Goal: Information Seeking & Learning: Learn about a topic

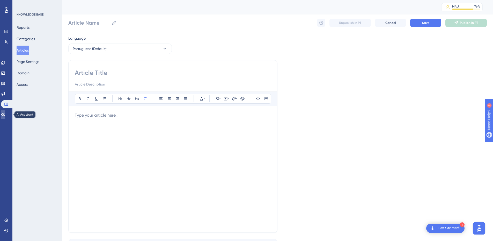
click at [5, 115] on icon at bounding box center [3, 114] width 4 height 4
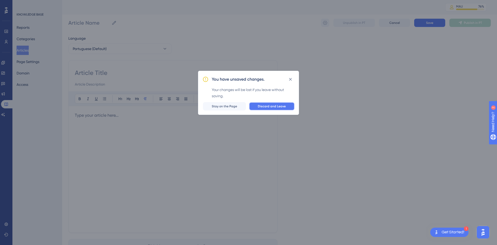
click at [280, 103] on button "Discard and Leave" at bounding box center [272, 106] width 46 height 8
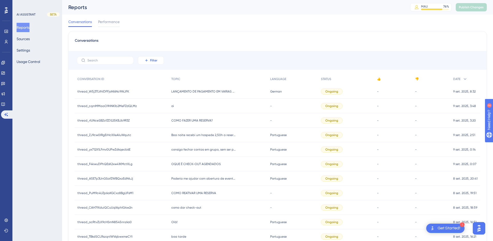
click at [152, 62] on span "Filter" at bounding box center [153, 60] width 7 height 4
click at [150, 135] on span "Date Created" at bounding box center [155, 137] width 21 height 6
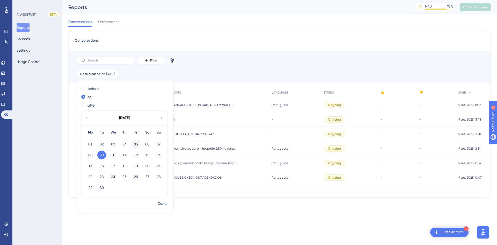
click at [134, 143] on button "05" at bounding box center [135, 143] width 9 height 9
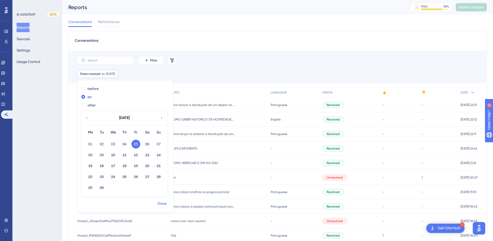
click at [162, 202] on span "Done" at bounding box center [162, 203] width 9 height 6
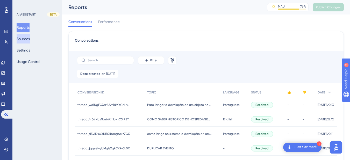
drag, startPoint x: 29, startPoint y: 38, endPoint x: 62, endPoint y: 41, distance: 32.4
click at [29, 38] on button "Sources" at bounding box center [23, 38] width 13 height 9
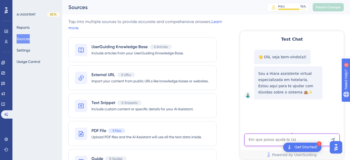
click at [275, 138] on textarea "AI Assistant Text Input" at bounding box center [291, 140] width 95 height 12
paste textarea "PERMUTA"
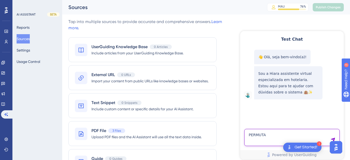
type textarea "PERMUTA"
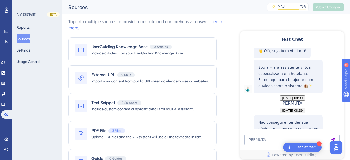
scroll to position [62, 0]
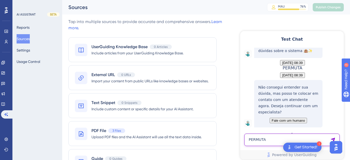
click at [263, 138] on textarea "PERMUTA" at bounding box center [291, 140] width 95 height 12
paste textarea "PERMUTA"
type textarea "o que é PERMUTA"
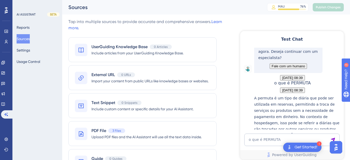
scroll to position [174, 0]
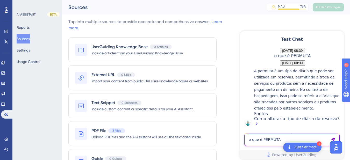
click at [263, 144] on textarea "o que é PERMUTA" at bounding box center [291, 140] width 95 height 12
paste textarea "Como posso adicionar mais um hóspede depois de ter dado o check-in?"
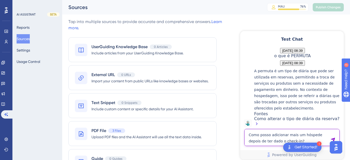
type textarea "Como posso adicionar mais um hóspede depois de ter dado o check-in?"
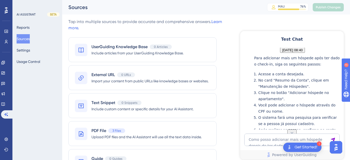
scroll to position [283, 0]
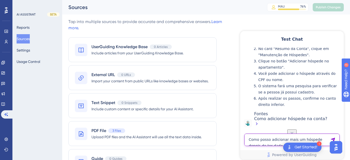
click at [268, 144] on textarea "Como posso adicionar mais um hóspede depois de ter dado o check-in?" at bounding box center [291, 140] width 95 height 12
paste textarea "Como adicionar mais um hóspede na reserva, após ele já ter feito o check-in?"
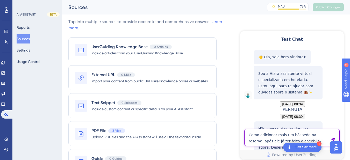
type textarea "Como adicionar mais um hóspede na reserva, após ele já ter feito o check-in?"
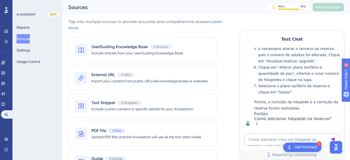
scroll to position [562, 0]
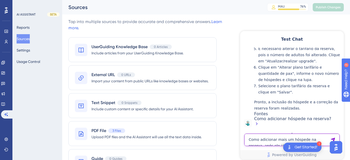
click at [273, 137] on textarea "Como adicionar mais um hóspede na reserva, após ele já ter feito o check-in?" at bounding box center [291, 140] width 95 height 12
paste textarea "Como adicionar mais um hóspede na reserva, após ele já ter feito o check-in?"
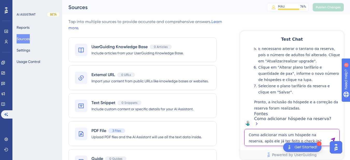
click at [257, 139] on textarea "Como adicionar mais um hóspede na reserva, após ele já ter feito o check-in?" at bounding box center [291, 137] width 95 height 17
drag, startPoint x: 324, startPoint y: 134, endPoint x: 468, endPoint y: 155, distance: 144.9
click at [240, 124] on html "Test Chat 👋 Olá, seja bem-vindo(a)! Sou a Hiara assistente virtual especializad…" at bounding box center [292, 95] width 104 height 128
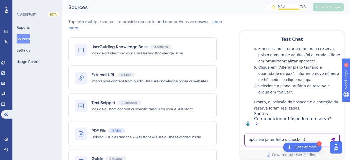
type textarea "após ele já ter feito o check-in?"
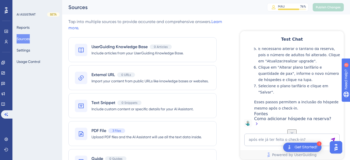
scroll to position [629, 0]
click at [259, 138] on textarea "após ele já ter feito o check-in?" at bounding box center [291, 140] width 95 height 12
paste textarea "incluir hospede na reserva que já foi dado check in"
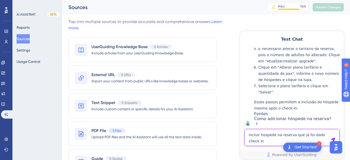
type textarea "incluir hospede na reserva que já foi dado check in"
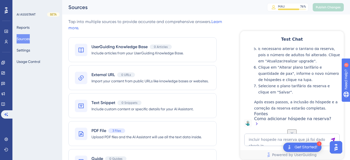
scroll to position [829, 0]
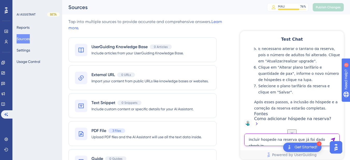
click at [262, 140] on textarea "incluir hospede na reserva que já foi dado check in" at bounding box center [291, 140] width 95 height 12
paste textarea "Onde encontro REV PAR e a diária média do mês de Julho?"
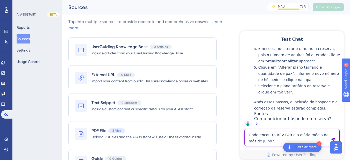
type textarea "Onde encontro REV PAR e a diária média do mês de Julho?"
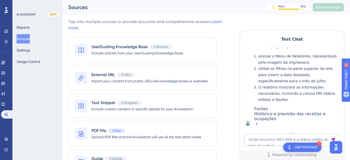
scroll to position [1119, 0]
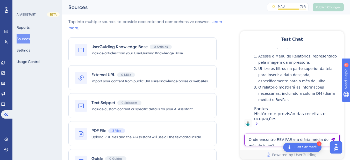
click at [270, 138] on textarea "Onde encontro REV PAR e a diária média do mês de Julho?" at bounding box center [291, 140] width 95 height 12
paste textarea "como emitir relatorio de notas fiscais pra contabilidade"
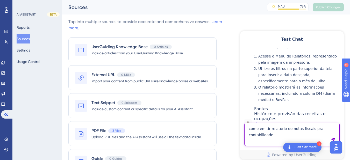
type textarea "como emitir relatorio de notas fiscais pra contabilidade"
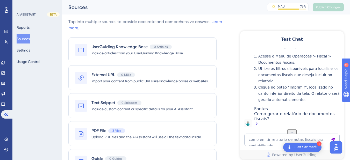
scroll to position [1210, 0]
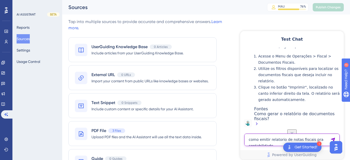
click at [263, 139] on textarea "como emitir relatorio de notas fiscais pra contabilidade" at bounding box center [291, 140] width 95 height 12
type textarea "emitir em xml"
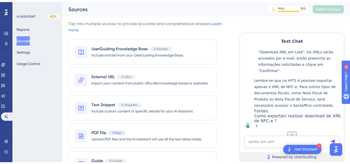
scroll to position [27, 0]
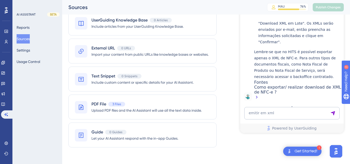
click at [265, 105] on div "Test Chat 👋 Olá, seja bem-vindo(a)! Sou a Hiara assistente virtual especializad…" at bounding box center [292, 68] width 104 height 128
click at [265, 115] on textarea "emitir em xml" at bounding box center [291, 113] width 95 height 12
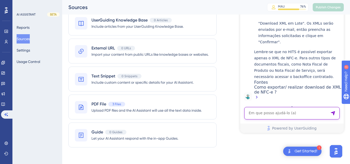
paste textarea "como emitir relatorio de notas fiscais pra contabilidade"
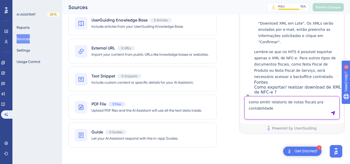
type textarea "como emitir relatorio de notas fiscais pra contabilidade"
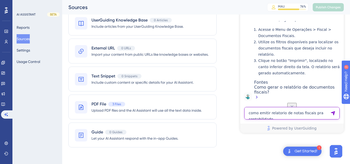
click at [265, 108] on textarea "como emitir relatorio de notas fiscais pra contabilidade" at bounding box center [291, 113] width 95 height 12
paste textarea "Bom dia, preciso emitir um cupom fiscal com o Global: 38315-65479, mas não esto…"
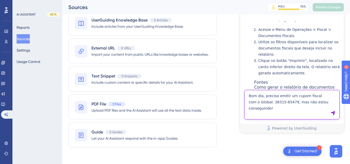
type textarea "Bom dia, preciso emitir um cupom fiscal com o Global: 38315-65479, mas não esto…"
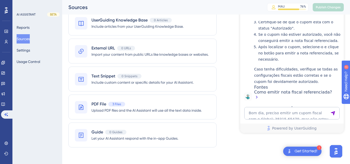
scroll to position [1675, 0]
drag, startPoint x: 274, startPoint y: 53, endPoint x: 277, endPoint y: 56, distance: 4.8
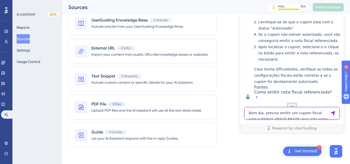
click at [261, 115] on textarea "Bom dia, preciso emitir um cupom fiscal com o Global: 38315-65479, mas não esto…" at bounding box center [291, 113] width 95 height 12
type textarea "não consigio emitir o cupum"
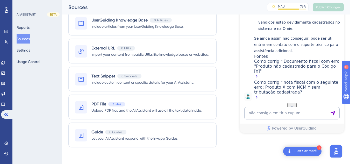
scroll to position [1896, 0]
click at [259, 112] on textarea "não consigio emitir o cupum" at bounding box center [291, 113] width 95 height 12
paste textarea "Bom dia, preciso emitir um cupom fiscal com o Global: 38315-65479, mas não esto…"
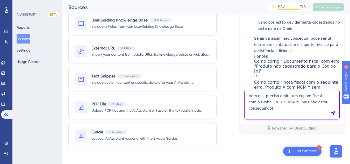
drag, startPoint x: 283, startPoint y: 103, endPoint x: 243, endPoint y: 104, distance: 39.6
click at [243, 104] on div "Bom dia, preciso emitir um cupom fiscal com o Global: 38315-65479, mas não esto…" at bounding box center [292, 111] width 104 height 43
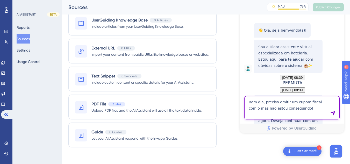
click at [308, 109] on textarea "Bom dia, preciso emitir um cupom fiscal com o mas não estou conseguindo!" at bounding box center [291, 107] width 95 height 23
type textarea "Bom dia, preciso emitir um cupom fiscal com o mas não estou conseguindo"
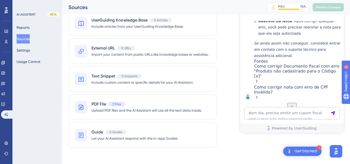
scroll to position [2333, 0]
click at [269, 113] on textarea "Bom dia, preciso emitir um cupom fiscal com o mas não estou conseguindo" at bounding box center [291, 113] width 95 height 12
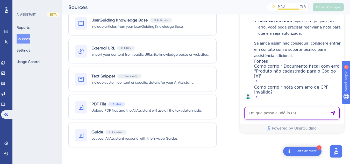
paste textarea "essa função já esta cadastrada, sempre usamos essa função de link de cartão de …"
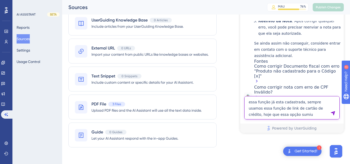
type textarea "essa função já esta cadastrada, sempre usamos essa função de link de cartão de …"
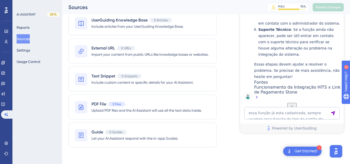
scroll to position [2590, 0]
click at [260, 112] on textarea "essa função já esta cadastrada, sempre usamos essa função de link de cartão de …" at bounding box center [291, 113] width 95 height 12
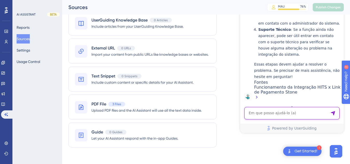
paste textarea "O que vocÊ pode fazer?"
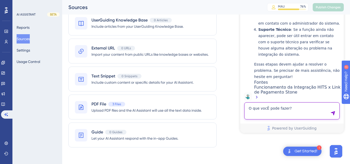
type textarea "O que vocÊ pode fazer?"
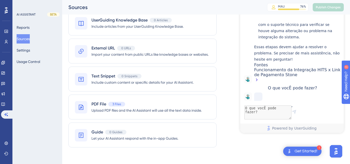
scroll to position [2624, 0]
click at [275, 85] on div "O que vocÊ pode fazer?" at bounding box center [292, 87] width 49 height 5
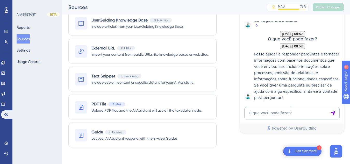
scroll to position [2685, 0]
click at [278, 116] on textarea "O que vocÊ pode fazer?" at bounding box center [291, 113] width 95 height 12
paste textarea "RECEITA MES DE AGOSTO"
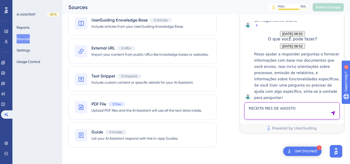
type textarea "RECEITA MES DE AGOSTO"
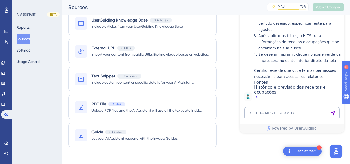
scroll to position [2879, 0]
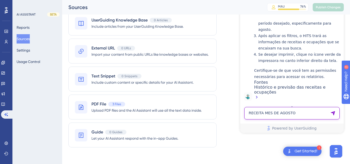
click at [268, 111] on textarea "RECEITA MES DE AGOSTO" at bounding box center [291, 113] width 95 height 12
paste textarea "Link não foi enviado ou não chegou ao cliente"
type textarea "Link não foi enviado ou não chegou ao cliente"
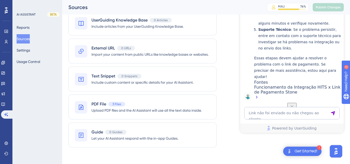
scroll to position [3014, 0]
click at [275, 114] on textarea "Link não foi enviado ou não chegou ao cliente" at bounding box center [291, 113] width 95 height 12
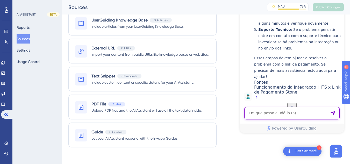
paste textarea "Função sumiu ou não está disponível"
type textarea "Função sumiu ou não está disponível"
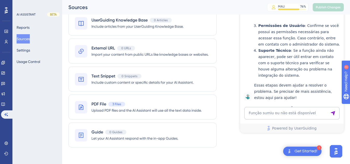
scroll to position [3283, 0]
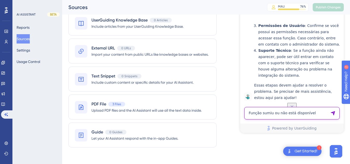
click at [285, 111] on textarea "Função sumiu ou não está disponível" at bounding box center [291, 113] width 95 height 12
paste textarea "EARLY CHECK IN"
type textarea "EARLY CHECK IN"
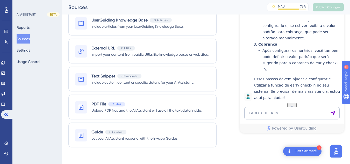
scroll to position [3426, 0]
click at [272, 114] on textarea "EARLY CHECK IN" at bounding box center [291, 113] width 95 height 12
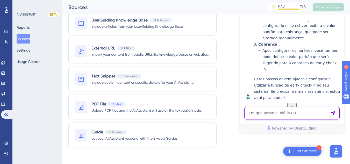
paste textarea "RECEITA CAFE MANHA"
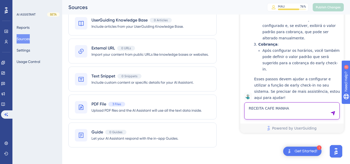
type textarea "RECEITA CAFE MANHA"
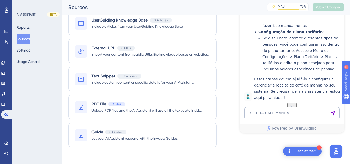
scroll to position [3846, 0]
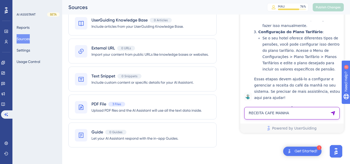
click at [272, 114] on textarea "RECEITA CAFE MANHA" at bounding box center [291, 113] width 95 height 12
click at [293, 115] on textarea "RECEITA CAFE MANHA" at bounding box center [291, 113] width 95 height 12
type textarea "ver relatorio"
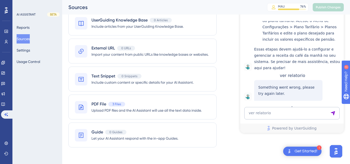
scroll to position [3888, 0]
click at [5, 103] on icon at bounding box center [2, 103] width 3 height 3
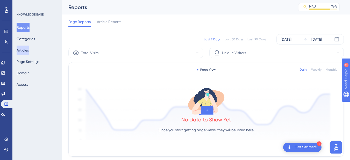
click at [29, 49] on button "Articles" at bounding box center [23, 50] width 12 height 9
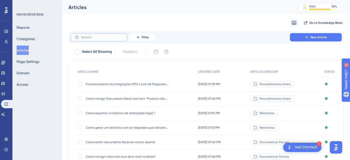
click at [89, 35] on input "text" at bounding box center [102, 37] width 42 height 4
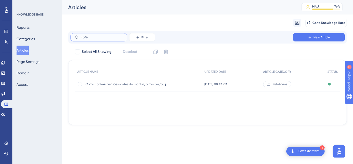
type input "café"
click at [160, 77] on div "Como conferir pensões (cafés da manhã, almoço e/ou jantar)? Como conferir pensõ…" at bounding box center [127, 84] width 83 height 14
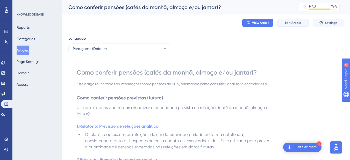
click at [300, 20] on button "Edit Article" at bounding box center [292, 23] width 31 height 8
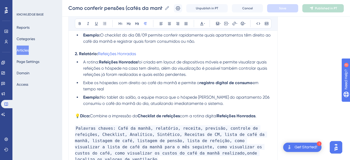
scroll to position [355, 0]
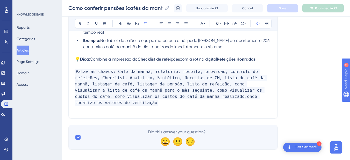
click at [242, 106] on p at bounding box center [173, 109] width 196 height 6
click at [231, 98] on p "Palavras chaves: Café da manhã, relatório, receita, previsão, controle de refei…" at bounding box center [173, 87] width 196 height 37
click at [229, 98] on p "Palavras chaves: Café da manhã, relatório, receita, previsão, controle de refei…" at bounding box center [173, 87] width 196 height 37
click at [220, 95] on span "Palavras chaves: Café da manhã, relatório, receita, previsão, controle de refei…" at bounding box center [171, 87] width 192 height 37
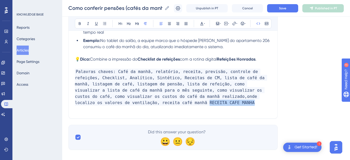
drag, startPoint x: 126, startPoint y: 103, endPoint x: 127, endPoint y: 84, distance: 19.2
click at [286, 13] on div "Como conferir pensões (cafés da manhã, almoço e/ou jantar)? Como conferir pensõ…" at bounding box center [205, 8] width 287 height 17
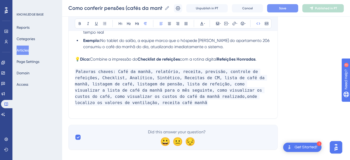
click at [292, 8] on button "Save" at bounding box center [282, 8] width 31 height 8
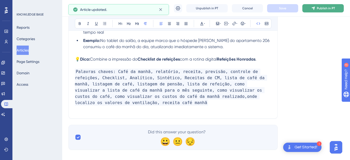
click at [322, 9] on span "Publish in PT" at bounding box center [325, 8] width 18 height 4
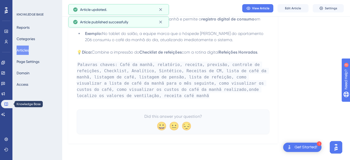
scroll to position [347, 0]
click at [5, 118] on link at bounding box center [3, 114] width 4 height 8
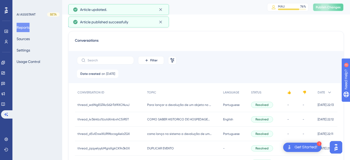
click at [325, 5] on button "Publish Changes" at bounding box center [327, 7] width 31 height 8
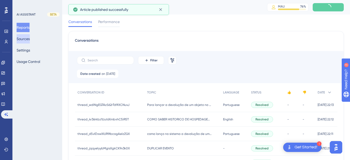
click at [30, 38] on button "Sources" at bounding box center [23, 38] width 13 height 9
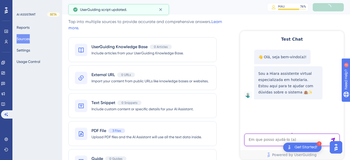
click at [266, 137] on textarea "AI Assistant Text Input" at bounding box center [291, 140] width 95 height 12
paste textarea "RECEITA CAFE MANHA"
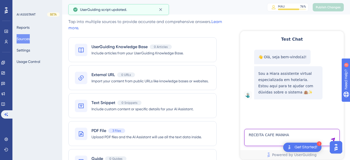
type textarea "RECEITA CAFE MANHA"
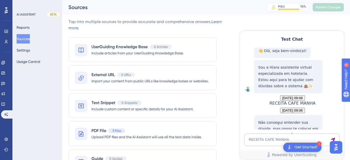
scroll to position [62, 0]
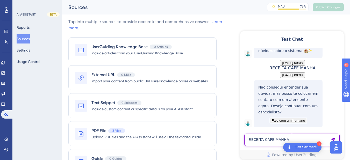
click at [283, 141] on textarea "RECEITA CAFE MANHA" at bounding box center [291, 140] width 95 height 12
type textarea "receita café manhã"
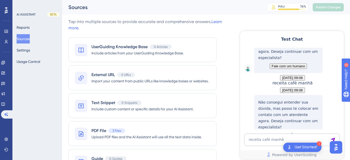
scroll to position [151, 0]
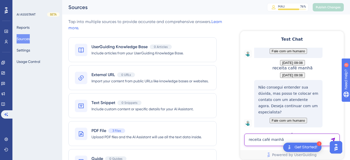
click at [269, 142] on textarea "receita café manhã" at bounding box center [291, 140] width 95 height 12
type textarea "´receita do café da manhã"
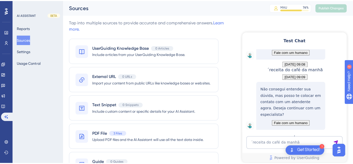
scroll to position [241, 0]
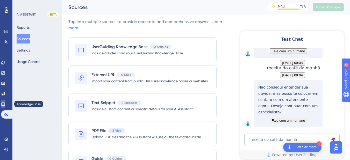
click at [5, 105] on icon at bounding box center [3, 104] width 4 height 4
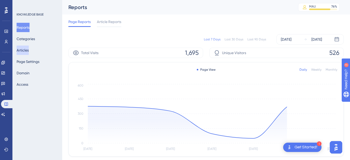
click at [24, 51] on button "Articles" at bounding box center [23, 50] width 12 height 9
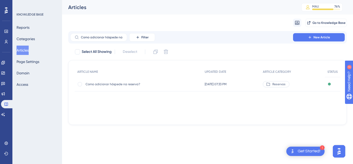
scroll to position [0, 12]
type input "Como adicionar hóspede na reserva?"
click at [129, 81] on div "Como adicionar hóspede na reserva? Como adicionar hóspede na reserva?" at bounding box center [127, 84] width 83 height 14
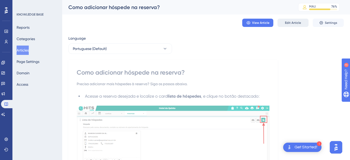
click at [290, 23] on span "Edit Article" at bounding box center [293, 23] width 16 height 4
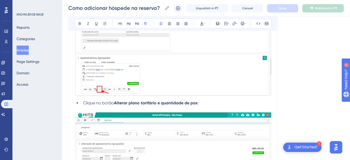
scroll to position [790, 0]
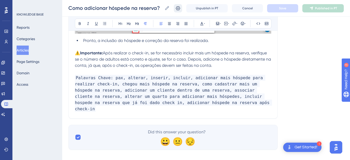
click at [180, 8] on icon at bounding box center [178, 8] width 4 height 4
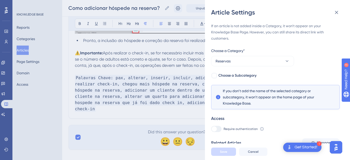
scroll to position [103, 0]
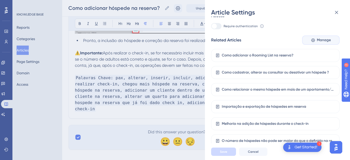
click at [323, 35] on button "Manage" at bounding box center [321, 39] width 38 height 9
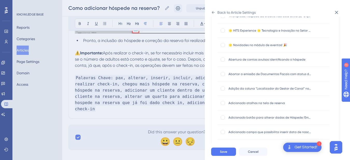
scroll to position [0, 0]
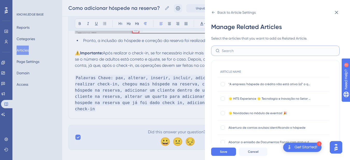
click at [232, 51] on input "text" at bounding box center [277, 51] width 113 height 6
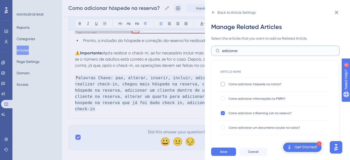
type input "adicionar"
click at [223, 83] on div at bounding box center [222, 84] width 4 height 4
checkbox input "true"
click at [228, 156] on button "Save" at bounding box center [223, 151] width 25 height 8
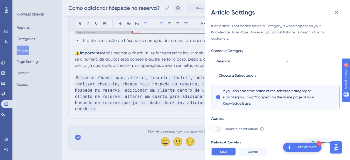
click at [228, 156] on button "Save" at bounding box center [223, 151] width 25 height 8
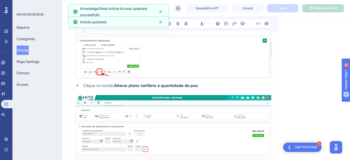
scroll to position [5, 0]
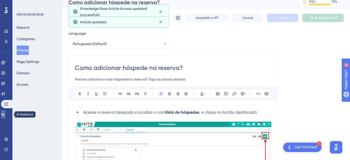
click at [5, 114] on icon at bounding box center [3, 114] width 4 height 4
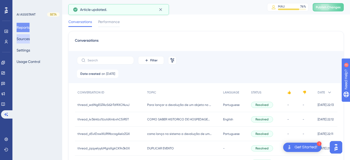
click at [23, 38] on button "Sources" at bounding box center [23, 38] width 13 height 9
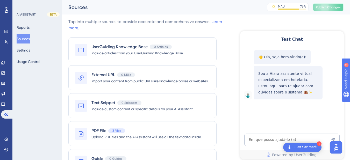
click at [328, 9] on span "Publish Changes" at bounding box center [327, 7] width 25 height 4
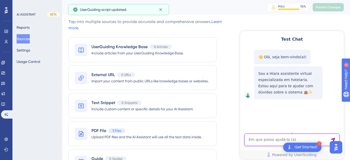
click at [263, 139] on textarea "AI Assistant Text Input" at bounding box center [291, 140] width 95 height 12
paste textarea "incluir hospede na reserva que já foi dado check in"
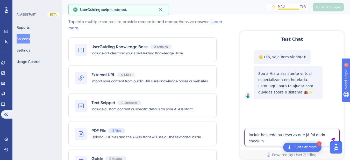
type textarea "incluir hospede na reserva que já foi dado check in"
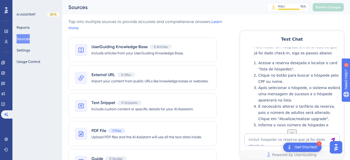
scroll to position [143, 0]
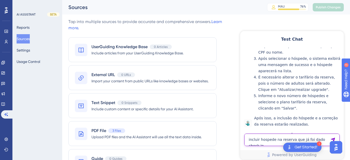
click at [275, 142] on textarea "incluir hospede na reserva que já foi dado check in" at bounding box center [291, 140] width 95 height 12
paste textarea "Como adicionar mais um hóspede na reserva, após ele já ter feito o check-in?"
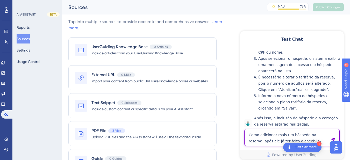
type textarea "Como adicionar mais um hóspede na reserva, após ele já ter feito o check-in?"
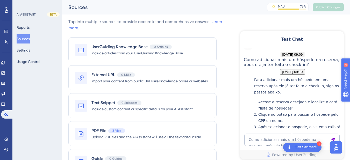
scroll to position [326, 0]
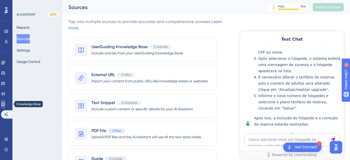
click at [5, 107] on link at bounding box center [3, 104] width 4 height 8
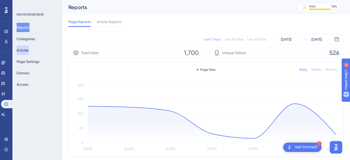
click at [24, 55] on button "Articles" at bounding box center [23, 50] width 12 height 9
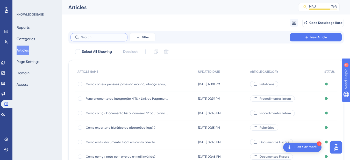
click at [98, 36] on input "text" at bounding box center [102, 37] width 42 height 4
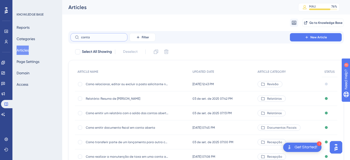
scroll to position [101, 0]
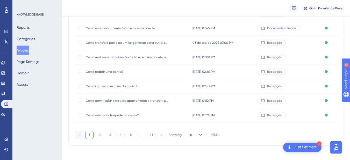
type input "conta"
click at [118, 116] on span "Como adicionar hóspede na conta?" at bounding box center [127, 115] width 83 height 4
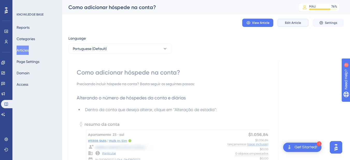
click at [290, 23] on span "Edit Article" at bounding box center [293, 23] width 16 height 4
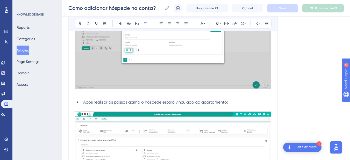
scroll to position [971, 0]
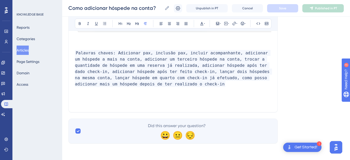
click at [90, 40] on p "​" at bounding box center [173, 41] width 196 height 6
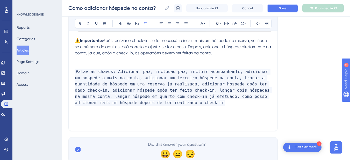
click at [286, 9] on span "Save" at bounding box center [282, 8] width 7 height 4
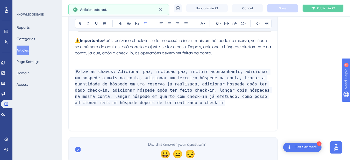
click at [320, 9] on span "Publish in PT" at bounding box center [325, 8] width 18 height 4
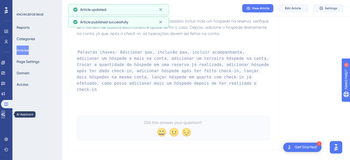
drag, startPoint x: 4, startPoint y: 115, endPoint x: 7, endPoint y: 115, distance: 2.9
click at [4, 115] on icon at bounding box center [3, 114] width 4 height 4
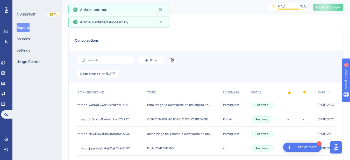
click at [335, 7] on span "Publish Changes" at bounding box center [327, 7] width 25 height 4
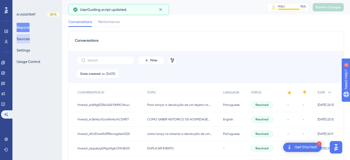
click at [28, 40] on button "Sources" at bounding box center [23, 38] width 13 height 9
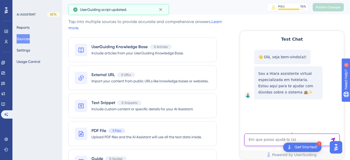
click at [259, 141] on textarea "AI Assistant Text Input" at bounding box center [291, 140] width 95 height 12
paste textarea "Como adicionar mais um hóspede na reserva, após ele já ter feito o check-in?"
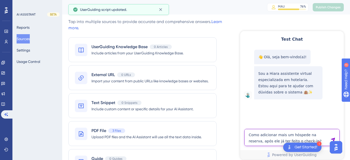
type textarea "Como adicionar mais um hóspede na reserva, após ele já ter feito o check-in?"
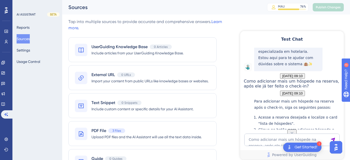
scroll to position [149, 0]
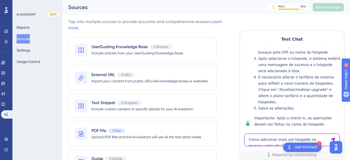
click at [259, 138] on textarea "Como adicionar mais um hóspede na reserva, após ele já ter feito o check-in?" at bounding box center [291, 140] width 95 height 12
paste textarea "incluir hospede na reserva que já foi dado check in"
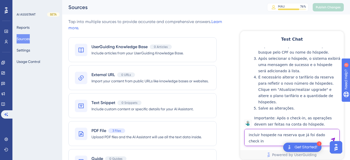
type textarea "incluir hospede na reserva que já foi dado check in"
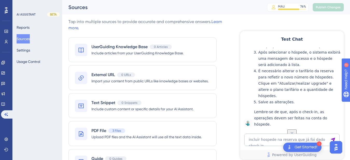
scroll to position [326, 0]
click at [5, 107] on link at bounding box center [3, 104] width 4 height 8
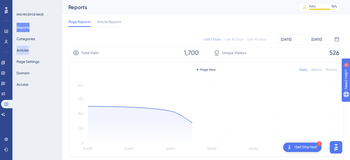
click at [25, 53] on button "Articles" at bounding box center [23, 50] width 12 height 9
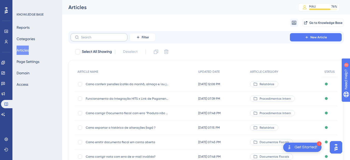
click at [93, 34] on label at bounding box center [98, 37] width 57 height 8
click at [93, 35] on input "text" at bounding box center [102, 37] width 42 height 4
type input "estoque"
click at [112, 128] on span "Como controlar estoque no HITS?" at bounding box center [127, 127] width 83 height 4
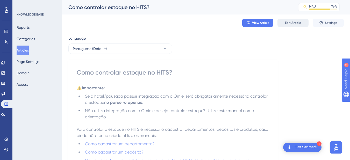
click at [291, 23] on span "Edit Article" at bounding box center [293, 23] width 16 height 4
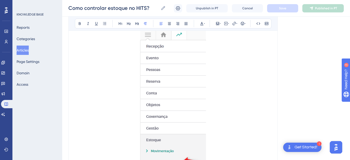
scroll to position [1667, 0]
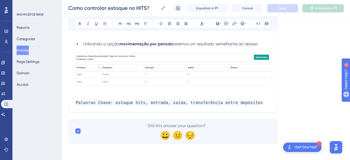
click at [259, 102] on p "Palavras Chave: estoque hits, entrada, saída, transferência entre depósitos" at bounding box center [173, 103] width 196 height 6
click at [257, 105] on p "Palavras Chave: estoque hits, entrada, saída, transferência entre depósitos" at bounding box center [173, 103] width 196 height 6
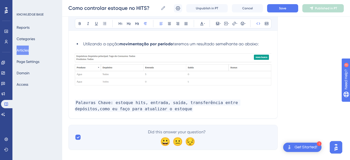
click at [279, 2] on div "Como controlar estoque no HITS? Como controlar estoque no HITS? Unpublish in PT…" at bounding box center [205, 8] width 287 height 17
click at [279, 8] on span "Save" at bounding box center [282, 8] width 7 height 4
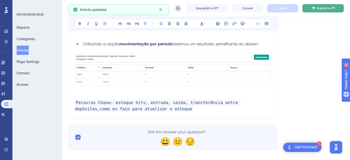
click at [314, 6] on icon at bounding box center [313, 8] width 4 height 4
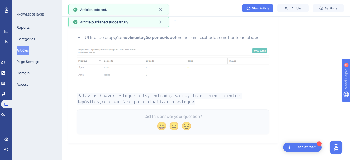
scroll to position [1652, 0]
click at [27, 49] on button "Articles" at bounding box center [23, 50] width 12 height 9
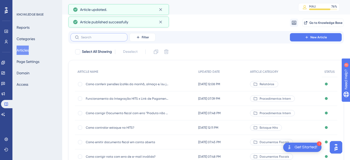
click at [87, 38] on input "text" at bounding box center [102, 37] width 42 height 4
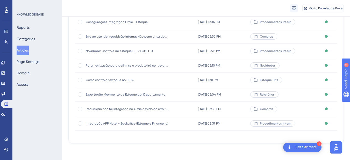
scroll to position [33, 0]
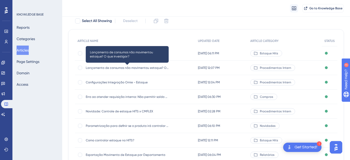
type input "estoque"
click at [132, 66] on span "Lançamento de consumos não movimentou estoque? O que investigar?" at bounding box center [127, 68] width 83 height 4
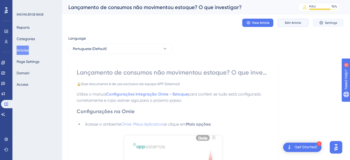
click at [288, 22] on span "Edit Article" at bounding box center [293, 23] width 16 height 4
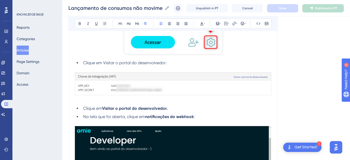
scroll to position [439, 0]
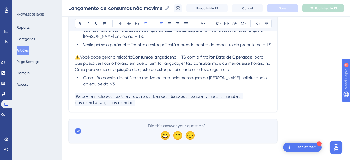
click at [144, 104] on p "Palavras chave: extra, extras, baixa, baixou, baixar, sair, saída, movimentação…" at bounding box center [173, 99] width 196 height 12
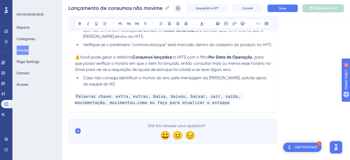
click at [281, 12] on button "Save" at bounding box center [282, 8] width 31 height 8
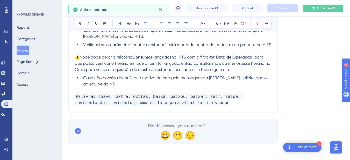
click at [314, 9] on icon at bounding box center [312, 7] width 3 height 3
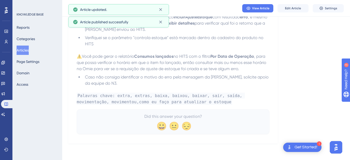
scroll to position [422, 0]
click at [5, 117] on link at bounding box center [3, 114] width 4 height 8
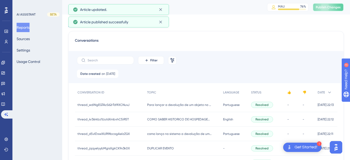
click at [328, 7] on span "Publish Changes" at bounding box center [327, 7] width 25 height 4
click at [26, 36] on button "Sources" at bounding box center [23, 38] width 13 height 9
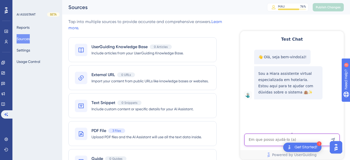
click at [264, 141] on textarea "AI Assistant Text Input" at bounding box center [291, 140] width 95 height 12
paste textarea "[PERSON_NAME] como eu faço para atualizar o estoque"
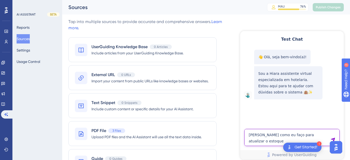
type textarea "[PERSON_NAME] como eu faço para atualizar o estoque"
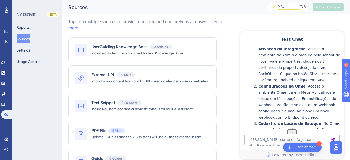
scroll to position [211, 0]
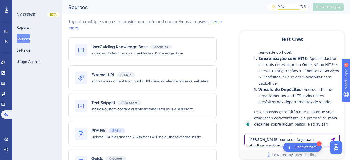
click at [257, 142] on textarea "[PERSON_NAME] como eu faço para atualizar o estoque" at bounding box center [291, 140] width 95 height 12
paste textarea "mais nao voltou valor para o apartamento"
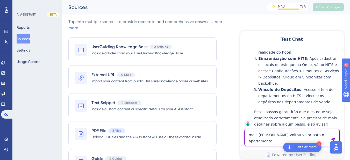
type textarea "mais nao voltou valor para o apartamento"
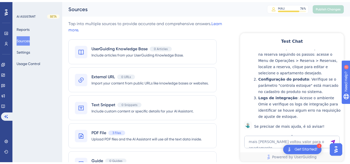
scroll to position [27, 0]
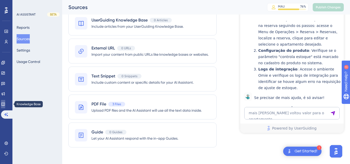
click at [5, 107] on link at bounding box center [3, 104] width 4 height 8
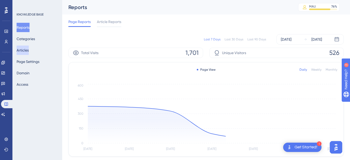
click at [28, 50] on button "Articles" at bounding box center [23, 50] width 12 height 9
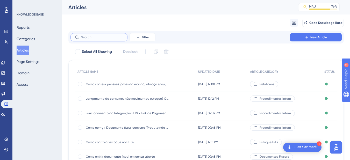
click at [95, 37] on input "text" at bounding box center [102, 37] width 42 height 4
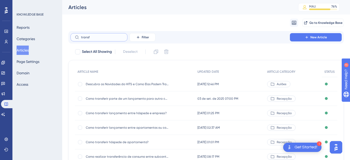
type input "transf"
click at [135, 114] on span "Como transferir lançamento entre hóspede e empresa?" at bounding box center [127, 113] width 83 height 4
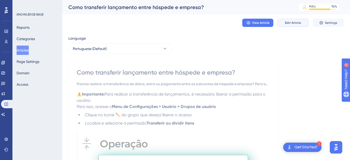
click at [294, 22] on span "Edit Article" at bounding box center [293, 23] width 16 height 4
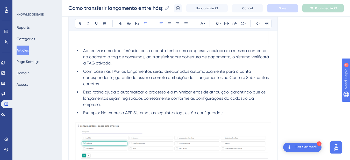
scroll to position [984, 0]
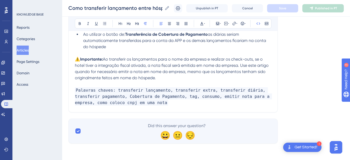
click at [168, 100] on p "Palavras chaves: transferir lançamento, transferir extra, transferir diária, tr…" at bounding box center [173, 96] width 196 height 19
click at [177, 102] on p "Palavras chaves: transferir lançamento, transferir extra, transferir diária, tr…" at bounding box center [173, 96] width 196 height 19
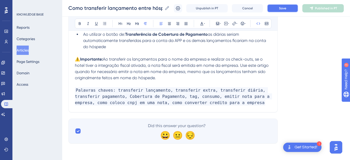
click at [284, 8] on span "Save" at bounding box center [282, 8] width 7 height 4
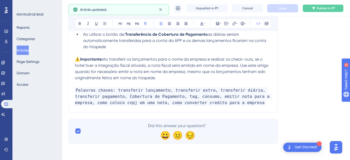
click at [315, 9] on icon at bounding box center [313, 8] width 4 height 4
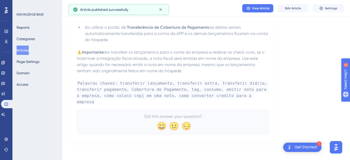
scroll to position [954, 0]
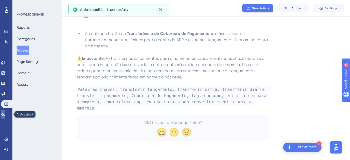
click at [5, 114] on icon at bounding box center [3, 114] width 4 height 4
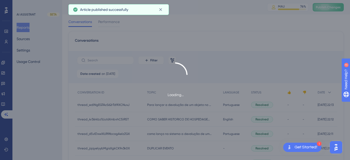
click at [27, 38] on div "Loading..." at bounding box center [175, 80] width 350 height 160
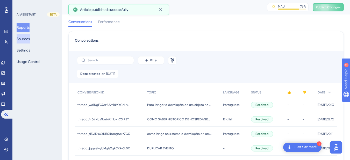
click at [30, 38] on button "Sources" at bounding box center [23, 38] width 13 height 9
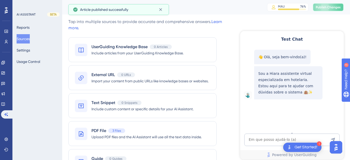
click at [325, 5] on span "Publish Changes" at bounding box center [327, 7] width 25 height 4
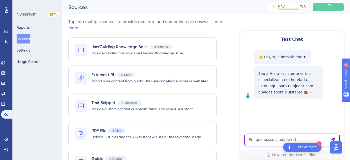
click at [261, 139] on textarea "AI Assistant Text Input" at bounding box center [291, 140] width 95 height 12
paste textarea "como converter em creditO PARA EMPRESA"
type textarea "como converter em creditO PARA EMPRESA"
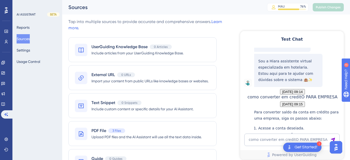
scroll to position [106, 0]
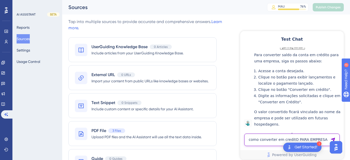
click at [258, 142] on textarea "como converter em creditO PARA EMPRESA" at bounding box center [291, 140] width 95 height 12
paste textarea "Sempre que eu faço isso aparece o erro 402"
type textarea "Sempre que eu faço isso aparece o erro 402"
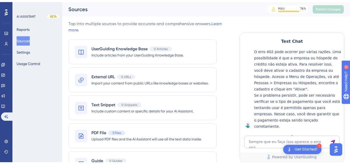
scroll to position [27, 0]
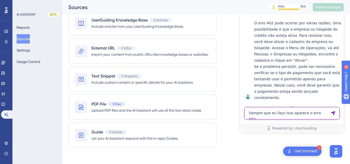
click at [271, 117] on textarea "Sempre que eu faço isso aparece o erro 402" at bounding box center [291, 113] width 95 height 12
paste textarea "Como eu posso enviar a reserva para um celular internacional?"
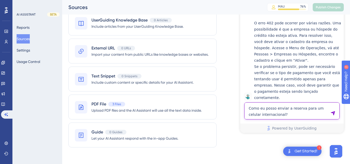
type textarea "Como eu posso enviar a reserva para um celular internacional?"
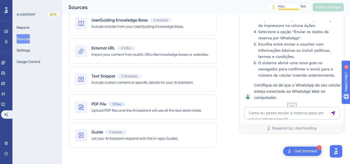
scroll to position [307, 0]
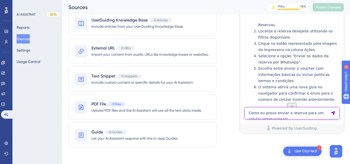
click at [275, 116] on textarea "Como eu posso enviar a reserva para um celular internacional?" at bounding box center [291, 113] width 95 height 12
paste textarea "Sempre que eu faço isso aparece o erro 402"
type textarea "Sempre que eu faço isso aparece o erro 402"
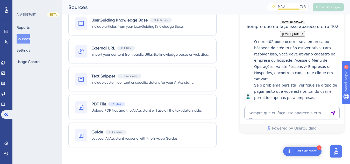
scroll to position [548, 0]
drag, startPoint x: 255, startPoint y: 38, endPoint x: 319, endPoint y: 38, distance: 64.4
click at [319, 39] on div "O erro 402 pode ocorrer se a empresa ou hóspede do crédito não estiver ativa. P…" at bounding box center [297, 70] width 87 height 62
drag, startPoint x: 309, startPoint y: 42, endPoint x: 315, endPoint y: 52, distance: 11.5
click at [315, 52] on p "O erro 402 pode ocorrer se a empresa ou hóspede do crédito não estiver ativa. P…" at bounding box center [297, 60] width 87 height 43
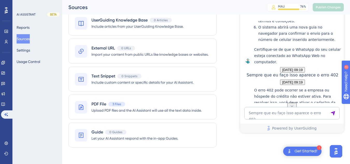
scroll to position [427, 0]
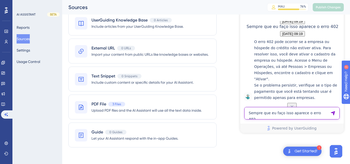
click at [286, 118] on textarea "Sempre que eu faço isso aparece o erro 402" at bounding box center [291, 113] width 95 height 12
paste textarea "Como eu posso enviar a reserva para um celular internacional?"
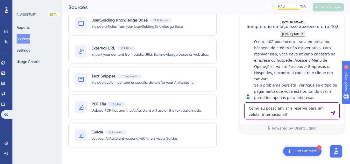
type textarea "Como eu posso enviar a reserva para um celular internacional?"
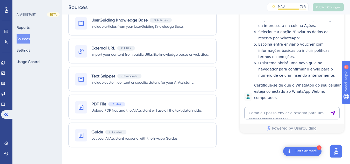
scroll to position [670, 0]
click at [3, 105] on link at bounding box center [3, 104] width 4 height 8
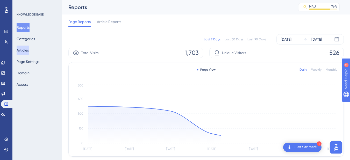
click at [29, 47] on button "Articles" at bounding box center [23, 50] width 12 height 9
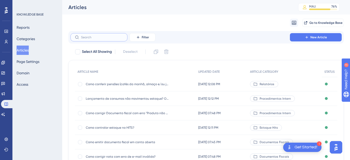
click at [97, 38] on input "text" at bounding box center [102, 37] width 42 height 4
paste input "Como Enviar o Voucher da Reserva com as Políticas, Termos e Condições por Whats…"
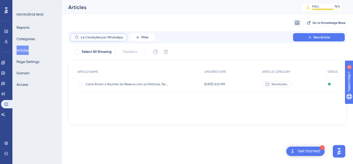
type input "Como Enviar o Voucher da Reserva com as Políticas, Termos e Condições por Whats…"
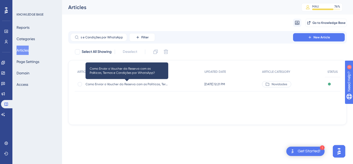
click at [133, 82] on span "Como Enviar o Voucher da Reserva com as Políticas, Termos e Condições por Whats…" at bounding box center [127, 84] width 83 height 4
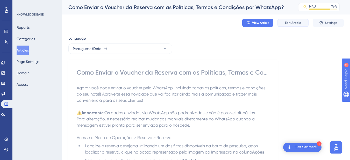
click at [292, 20] on button "Edit Article" at bounding box center [292, 23] width 31 height 8
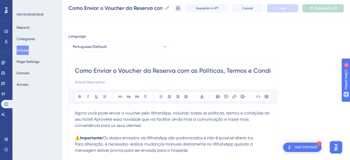
scroll to position [277, 0]
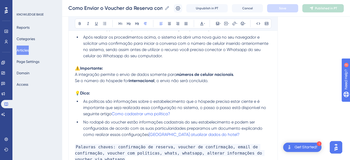
click at [219, 81] on p "⚠️ Importante: A integração permite o envio de dados somente para números de ce…" at bounding box center [173, 74] width 196 height 19
click at [255, 73] on p "⚠️ Importante: A integração permite o envio de dados somente para números de ce…" at bounding box center [173, 74] width 196 height 19
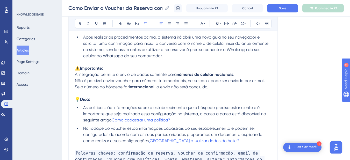
click at [208, 81] on span "Não é possível enviar voucher para números internacionais, nesse caso, pode ser…" at bounding box center [170, 80] width 190 height 5
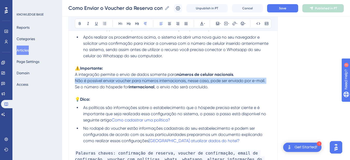
click at [208, 81] on span "Não é possível enviar voucher para números internacionais, nesse caso, pode ser…" at bounding box center [170, 80] width 190 height 5
copy p "Não é possível enviar voucher para números internacionais, nesse caso, pode ser…"
click at [220, 88] on p "Não é possível enviar voucher para números internacionais, nesse caso, pode ser…" at bounding box center [173, 84] width 196 height 12
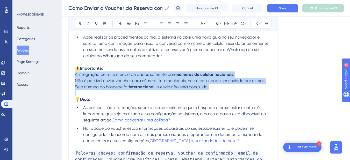
drag, startPoint x: 220, startPoint y: 88, endPoint x: 68, endPoint y: 74, distance: 153.3
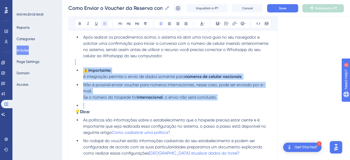
click at [104, 24] on icon at bounding box center [104, 23] width 4 height 4
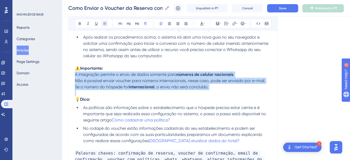
click at [104, 24] on icon at bounding box center [104, 23] width 4 height 4
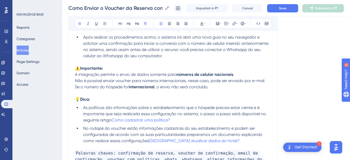
click at [111, 70] on p "⚠️ Importante: A integração permite o envio de dados somente para números de ce…" at bounding box center [173, 71] width 196 height 12
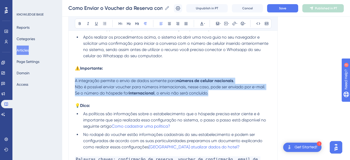
drag, startPoint x: 224, startPoint y: 95, endPoint x: 100, endPoint y: 29, distance: 140.0
click at [103, 22] on icon at bounding box center [104, 23] width 4 height 4
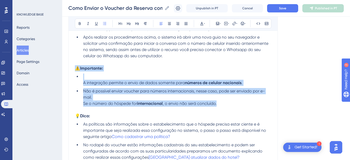
click at [83, 84] on span "A integração permite o envio de dados somente para" at bounding box center [134, 82] width 102 height 5
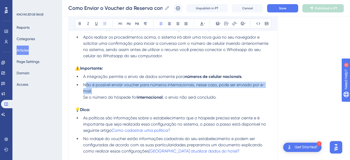
drag, startPoint x: 224, startPoint y: 93, endPoint x: 85, endPoint y: 87, distance: 139.9
click at [85, 87] on li "Não é possível enviar voucher para números internacionais, nesse caso, pode ser…" at bounding box center [176, 91] width 190 height 19
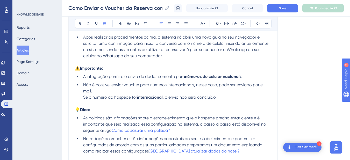
click at [218, 96] on li "Não é possível enviar voucher para números internacionais, nesse caso, pode ser…" at bounding box center [176, 91] width 190 height 19
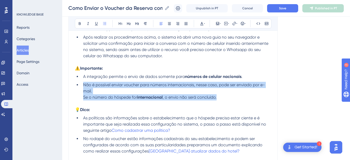
drag, startPoint x: 227, startPoint y: 97, endPoint x: 81, endPoint y: 86, distance: 146.1
click at [81, 86] on li "Não é possível enviar voucher para números internacionais, nesse caso, pode ser…" at bounding box center [176, 91] width 190 height 19
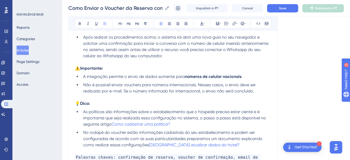
click at [142, 85] on span "Não é possível enviar vouchers para números internacionais. Nesses casos, o env…" at bounding box center [169, 87] width 173 height 11
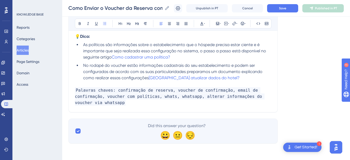
click at [136, 103] on p "Palavras chaves: confirmação de reserva, voucher de confirmação, email de confi…" at bounding box center [173, 96] width 196 height 19
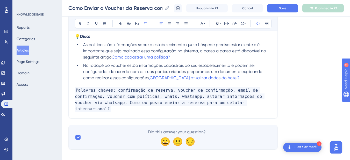
click at [109, 103] on span "Palavras chaves: confirmação de reserva, voucher de confirmação, email de confi…" at bounding box center [169, 99] width 189 height 25
click at [256, 102] on p "Palavras chaves: confirmação de reserva, voucher de confirmação, email de confi…" at bounding box center [173, 99] width 196 height 25
click at [176, 104] on span "Palavras chaves: confirmação de reserva, voucher de confirmação, email de confi…" at bounding box center [169, 99] width 189 height 25
click at [292, 6] on button "Save" at bounding box center [282, 8] width 31 height 8
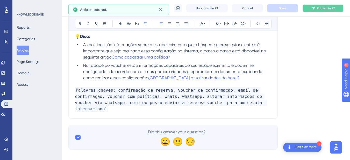
click at [320, 7] on button "Publish in PT" at bounding box center [322, 8] width 41 height 8
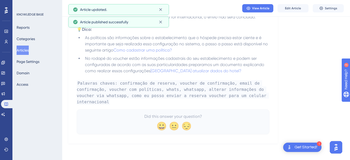
scroll to position [323, 0]
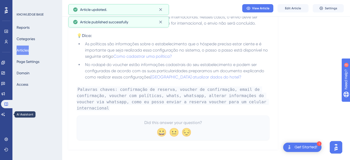
click at [0, 116] on div "Performance Users Engagement Widgets Feedback Product Updates Knowledge Base AI…" at bounding box center [6, 80] width 12 height 160
click at [5, 117] on link at bounding box center [3, 114] width 4 height 8
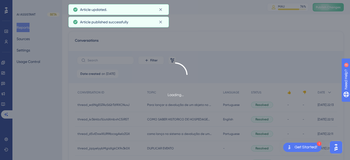
click at [328, 8] on div "Loading..." at bounding box center [175, 80] width 350 height 160
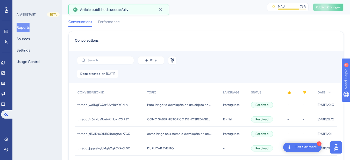
click at [328, 8] on span "Publish Changes" at bounding box center [327, 7] width 25 height 4
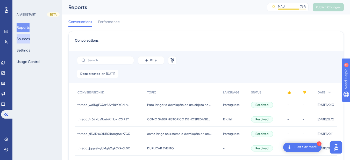
click at [30, 38] on button "Sources" at bounding box center [23, 38] width 13 height 9
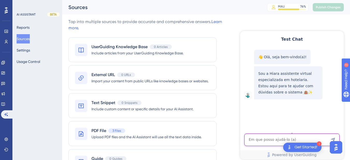
click at [262, 141] on textarea "AI Assistant Text Input" at bounding box center [291, 140] width 95 height 12
paste textarea "Como eu posso enviar a reserva para um celular internacional?"
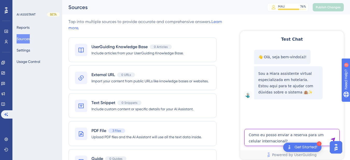
type textarea "Como eu posso enviar a reserva para um celular internacional?"
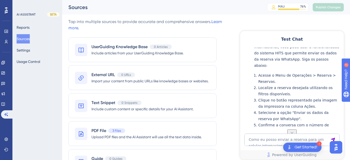
scroll to position [149, 0]
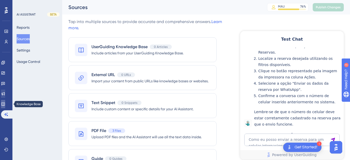
drag, startPoint x: 6, startPoint y: 104, endPoint x: 10, endPoint y: 96, distance: 8.3
click at [5, 104] on icon at bounding box center [3, 104] width 4 height 4
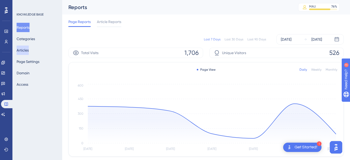
click at [25, 51] on button "Articles" at bounding box center [23, 50] width 12 height 9
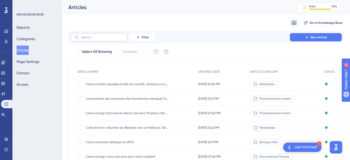
click at [103, 34] on label at bounding box center [98, 37] width 57 height 8
click at [103, 35] on input "text" at bounding box center [102, 37] width 42 height 4
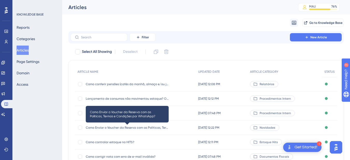
click at [134, 125] on span "Como Enviar o Voucher da Reserva com as Políticas, Termos e Condições por Whats…" at bounding box center [127, 127] width 83 height 4
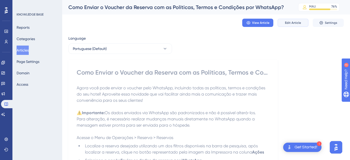
click at [289, 23] on span "Edit Article" at bounding box center [293, 23] width 16 height 4
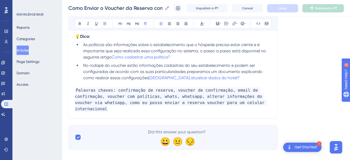
scroll to position [284, 0]
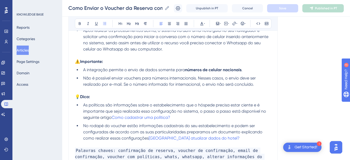
click at [142, 79] on span "Não é possível enviar vouchers para números internacionais. Nesses casos, o env…" at bounding box center [169, 81] width 173 height 11
click at [141, 78] on span "Não é possível enviar vouchers para números internacionais. Nesses casos, o env…" at bounding box center [169, 81] width 173 height 11
click at [290, 8] on button "Save" at bounding box center [282, 8] width 31 height 8
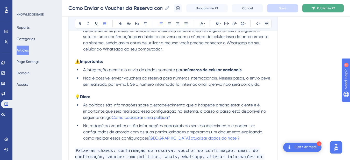
click at [324, 12] on button "Publish in PT" at bounding box center [322, 8] width 41 height 8
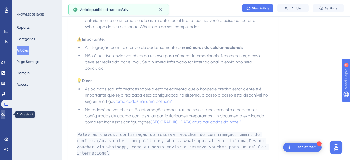
click at [5, 116] on icon at bounding box center [3, 114] width 4 height 4
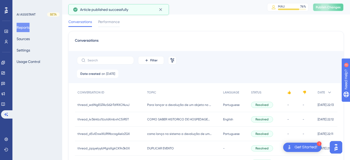
click at [329, 8] on span "Publish Changes" at bounding box center [327, 7] width 25 height 4
drag, startPoint x: 28, startPoint y: 38, endPoint x: 38, endPoint y: 39, distance: 9.6
click at [28, 38] on button "Sources" at bounding box center [23, 38] width 13 height 9
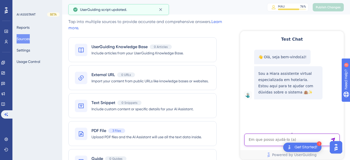
click at [270, 142] on textarea "AI Assistant Text Input" at bounding box center [291, 140] width 95 height 12
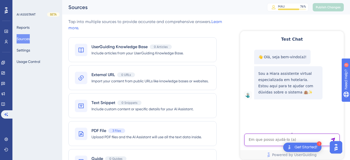
paste textarea "Como eu posso enviar a reserva para um celular internacional?"
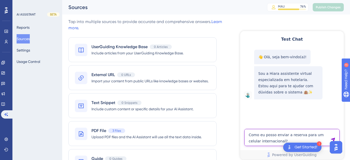
type textarea "Como eu posso enviar a reserva para um celular internacional?"
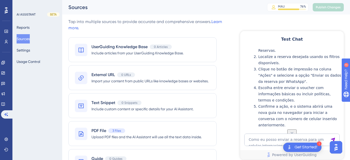
scroll to position [53, 0]
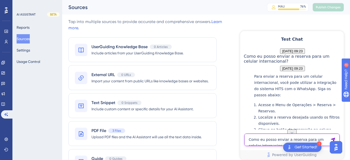
click at [252, 142] on textarea "Como eu posso enviar a reserva para um celular internacional?" at bounding box center [291, 140] width 95 height 12
click at [268, 141] on textarea "Como eu posso enviar a reserva para um celular internacional?" at bounding box center [291, 140] width 95 height 12
paste textarea "Sempre que eu faço isso aparece o erro 402"
type textarea "Sempre que eu faço isso aparece o erro 402"
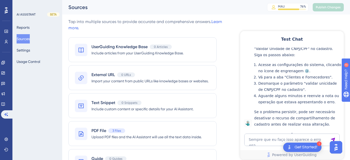
scroll to position [278, 0]
click at [5, 106] on icon at bounding box center [3, 104] width 4 height 4
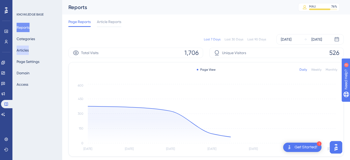
click at [26, 49] on button "Articles" at bounding box center [23, 50] width 12 height 9
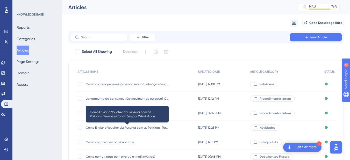
click at [117, 128] on span "Como Enviar o Voucher da Reserva com as Políticas, Termos e Condições por Whats…" at bounding box center [127, 127] width 83 height 4
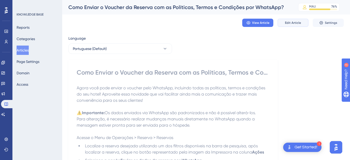
click at [290, 22] on span "Edit Article" at bounding box center [293, 23] width 16 height 4
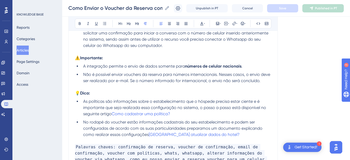
scroll to position [344, 0]
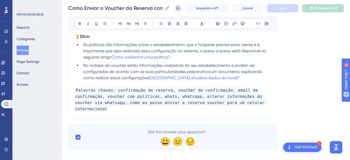
click at [266, 102] on p "Palavras chaves: confirmação de reserva, voucher de confirmação, email de confi…" at bounding box center [173, 99] width 196 height 25
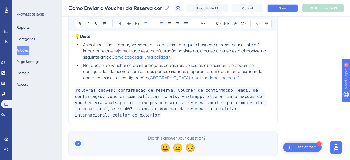
click at [291, 4] on button "Save" at bounding box center [282, 8] width 31 height 8
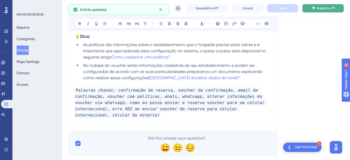
click at [324, 8] on span "Publish in PT" at bounding box center [325, 8] width 18 height 4
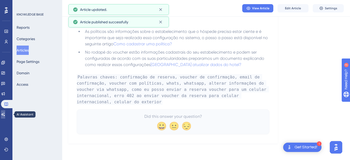
click at [5, 117] on link at bounding box center [3, 114] width 4 height 8
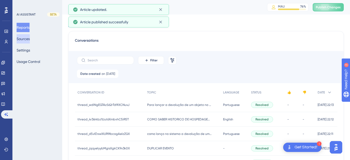
click at [25, 40] on button "Sources" at bounding box center [23, 38] width 13 height 9
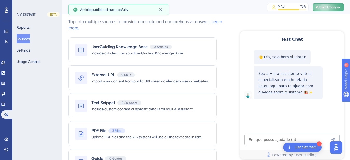
click at [328, 6] on span "Publish Changes" at bounding box center [327, 7] width 25 height 4
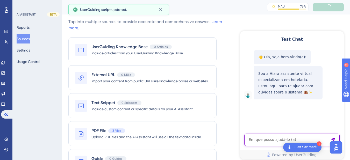
click at [276, 143] on textarea "AI Assistant Text Input" at bounding box center [291, 140] width 95 height 12
paste textarea "Sempre que eu faço isso aparece o erro 402"
type textarea "Sempre que eu faço isso aparece o erro 402"
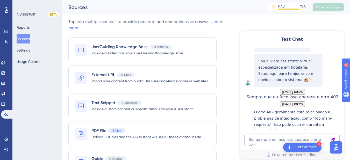
scroll to position [73, 0]
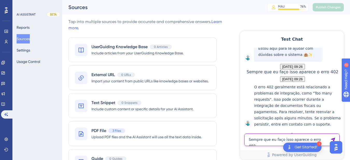
click at [251, 143] on textarea "Sempre que eu faço isso aparece o erro 402" at bounding box center [291, 140] width 95 height 12
paste textarea "[PERSON_NAME] como eu faço para atualizar o estoque"
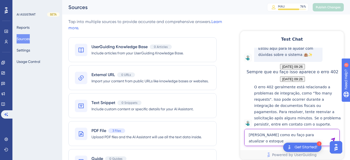
type textarea "[PERSON_NAME] como eu faço para atualizar o estoque"
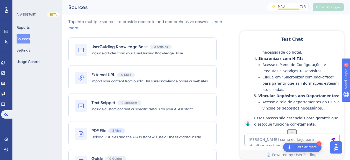
scroll to position [217, 0]
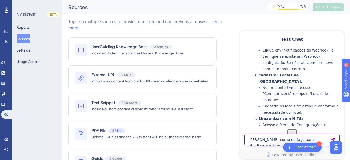
click at [263, 143] on textarea "[PERSON_NAME] como eu faço para atualizar o estoque" at bounding box center [291, 140] width 95 height 12
paste textarea "Que dia se hospedou Eric Kikuchi no hotel?"
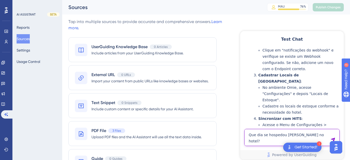
type textarea "Que dia se hospedou Eric Kikuchi no hotel?"
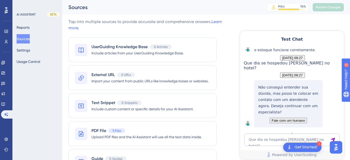
scroll to position [433, 0]
click at [5, 100] on link at bounding box center [3, 104] width 4 height 8
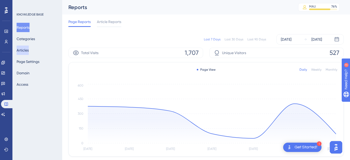
click at [27, 52] on button "Articles" at bounding box center [23, 50] width 12 height 9
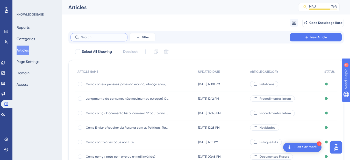
click at [91, 36] on input "text" at bounding box center [102, 37] width 42 height 4
type input "l"
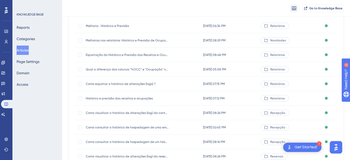
scroll to position [93, 0]
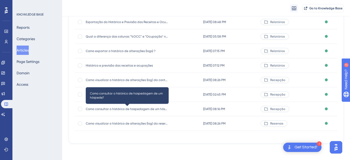
type input "his"
click at [119, 109] on span "Como consultar o histórico de hospedagem de um hóspede?" at bounding box center [127, 109] width 83 height 4
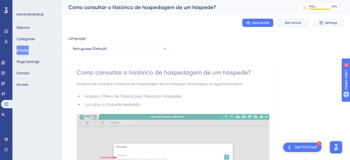
click at [289, 21] on span "Edit Article" at bounding box center [293, 23] width 16 height 4
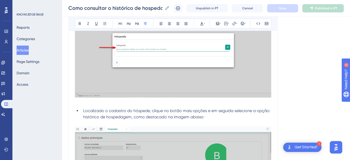
scroll to position [434, 0]
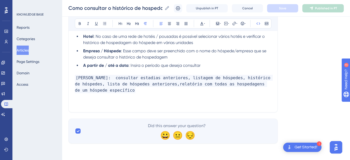
click at [157, 91] on p "Palavras chaves: consultar estadias anteriores, listagem de hóspedes, histórico…" at bounding box center [173, 90] width 196 height 31
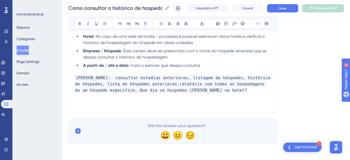
drag, startPoint x: 166, startPoint y: 90, endPoint x: 224, endPoint y: 91, distance: 58.0
click at [224, 91] on p "Palavras chaves: consultar estadias anteriores, listagem de hóspedes, histórico…" at bounding box center [173, 90] width 196 height 31
click at [122, 90] on span "Palavras chaves: consultar estadias anteriores, listagem de hóspedes, histórico…" at bounding box center [174, 84] width 198 height 18
click at [190, 90] on p "Palavras chaves: consultar estadias anteriores, listagem de hóspedes, histórico…" at bounding box center [173, 90] width 196 height 31
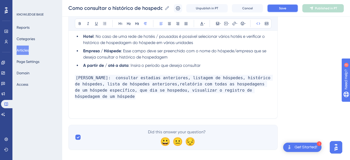
click at [295, 10] on button "Save" at bounding box center [282, 8] width 31 height 8
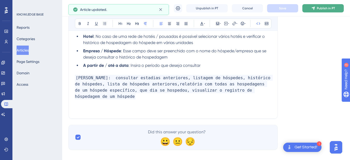
click at [326, 7] on span "Publish in PT" at bounding box center [325, 8] width 18 height 4
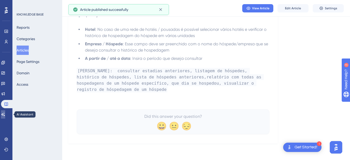
click at [5, 113] on icon at bounding box center [3, 114] width 4 height 4
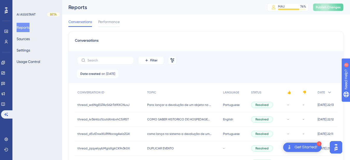
click at [332, 7] on span "Publish Changes" at bounding box center [327, 7] width 25 height 4
click at [331, 7] on icon at bounding box center [328, 7] width 6 height 6
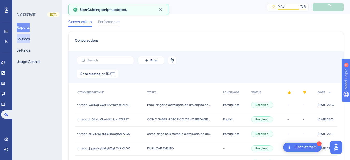
click at [26, 40] on button "Sources" at bounding box center [23, 38] width 13 height 9
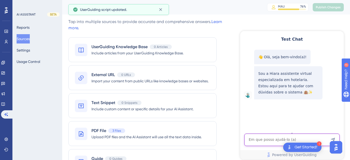
click at [271, 134] on textarea "AI Assistant Text Input" at bounding box center [291, 140] width 95 height 12
paste textarea "Que dia se hospedou Eric Kikuchi no hotel?"
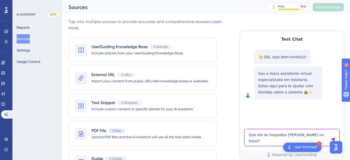
type textarea "Que dia se hospedou Eric Kikuchi no hotel?"
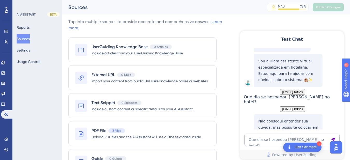
scroll to position [68, 0]
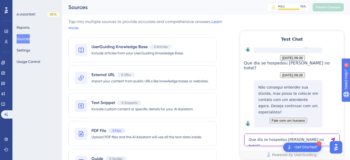
click at [272, 143] on textarea "Que dia se hospedou Eric Kikuchi no hotel?" at bounding box center [291, 140] width 95 height 12
paste textarea "Que dia se hospedou Eric Kikuchi no hotel?"
type textarea "Que dia se hospedou"
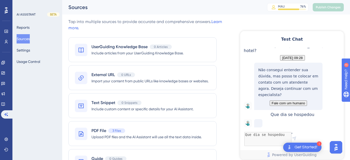
scroll to position [157, 0]
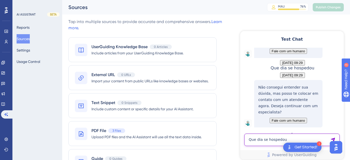
click at [264, 140] on textarea "Que dia se hospedou" at bounding box center [291, 140] width 95 height 12
type textarea "c"
type textarea "ver que dia esse hospede esteve no hotel"
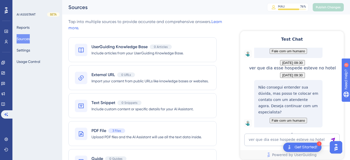
scroll to position [253, 0]
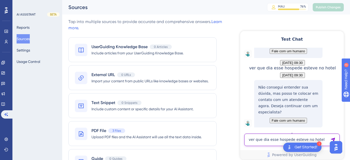
click at [276, 142] on textarea "ver que dia esse hospede esteve no hotel" at bounding box center [291, 140] width 95 height 12
paste textarea "Que dia se hospedou"
type textarea "Que dia se hospedou"
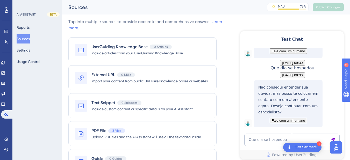
scroll to position [343, 0]
click at [263, 143] on textarea "Que dia se hospedou" at bounding box center [291, 140] width 95 height 12
paste textarea "como lançar iss na diaria?"
type textarea "como lançar iss na diaria?"
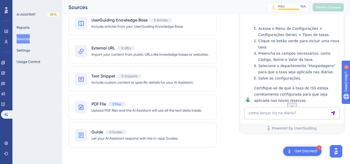
scroll to position [428, 0]
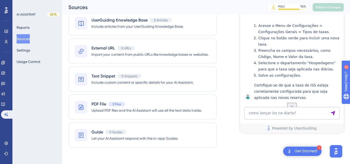
click at [257, 66] on div "Para lançar o ISS na diária, siga os passos abaixo: Acesse o Menu de Configuraç…" at bounding box center [297, 53] width 87 height 94
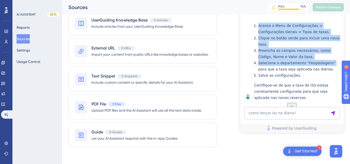
scroll to position [489, 0]
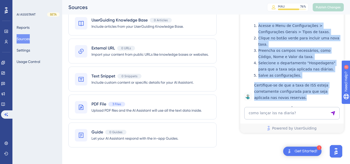
drag, startPoint x: 258, startPoint y: 65, endPoint x: 312, endPoint y: 93, distance: 61.2
click at [312, 93] on div "Para lançar o ISS na diária, siga os passos abaixo: Acesse o Menu de Configuraç…" at bounding box center [297, 53] width 87 height 94
copy div "Para lançar o ISS na diária, siga os passos abaixo: Acesse o Menu de Configuraç…"
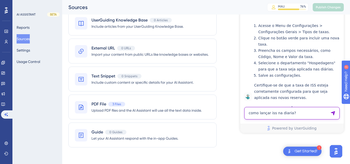
click at [265, 113] on textarea "como lançar iss na diaria?" at bounding box center [291, 113] width 95 height 12
paste textarea "faturas que enviei para omie nao estao aparecendo as notas fiscais de ordem de …"
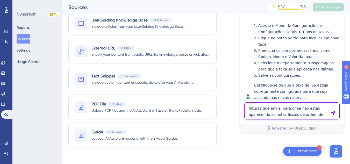
type textarea "faturas que enviei para omie nao estao aparecendo as notas fiscais de ordem de …"
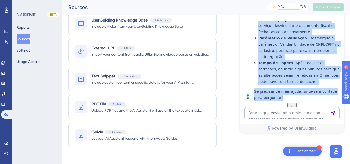
scroll to position [601, 0]
drag, startPoint x: 289, startPoint y: 93, endPoint x: 257, endPoint y: 51, distance: 52.4
click at [257, 51] on div "Se as faturas enviadas para a Omie não estão aparecendo as notas fiscais de ord…" at bounding box center [297, 16] width 87 height 169
copy div "Se as faturas enviadas para a Omie não estão aparecendo as notas fiscais de ord…"
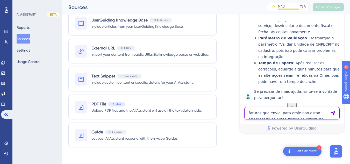
click at [266, 114] on textarea "faturas que enviei para omie nao estao aparecendo as notas fiscais de ordem de …" at bounding box center [291, 113] width 95 height 12
paste textarea "[PERSON_NAME] como eu faço para atualizar o estoque"
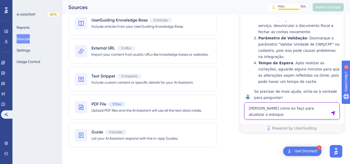
type textarea "[PERSON_NAME] como eu faço para atualizar o estoque"
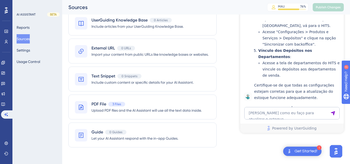
scroll to position [1023, 0]
click at [272, 115] on textarea "[PERSON_NAME] como eu faço para atualizar o estoque" at bounding box center [291, 113] width 95 height 12
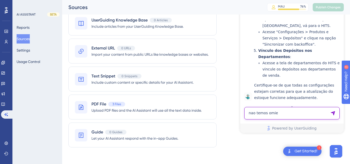
type textarea "nao temos omie"
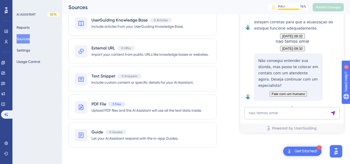
scroll to position [1112, 0]
click at [254, 115] on textarea "nao temos omie" at bounding box center [291, 113] width 95 height 12
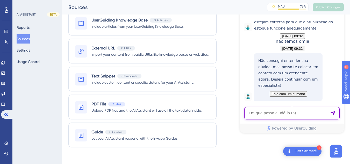
paste textarea "Como eu posso enviar a reserva para um celular internacional?"
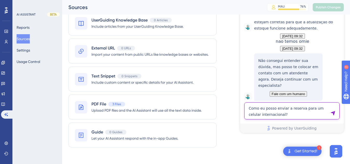
type textarea "Como eu posso enviar a reserva para um celular internacional?"
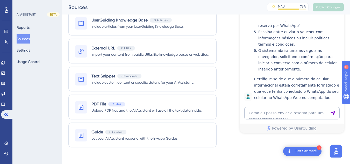
scroll to position [1320, 0]
click at [278, 115] on textarea "Como eu posso enviar a reserva para um celular internacional?" at bounding box center [291, 113] width 95 height 12
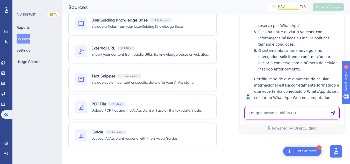
paste textarea "Sempre que eu faço isso aparece o erro 402"
type textarea "Sempre que eu faço isso aparece o erro 402"
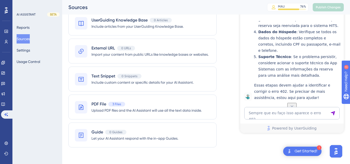
scroll to position [1572, 0]
click at [272, 117] on textarea "Sempre que eu faço isso aparece o erro 402" at bounding box center [291, 113] width 95 height 12
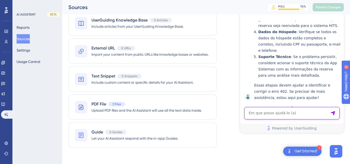
paste textarea "Sempre que eu faço isso aparece o erro 402"
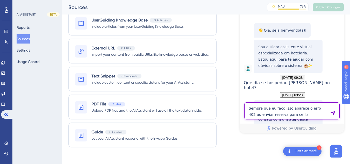
type textarea "Sempre que eu faço isso aparece o erro 402 ao enviar reserva para celilar inter…"
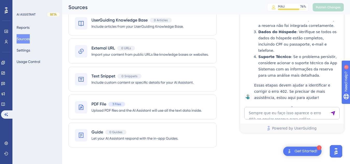
scroll to position [1744, 0]
click at [5, 104] on icon at bounding box center [3, 104] width 4 height 4
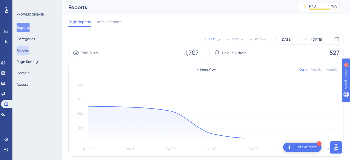
click at [28, 50] on button "Articles" at bounding box center [23, 50] width 12 height 9
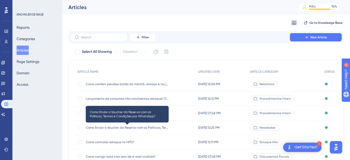
click at [109, 128] on span "Como Enviar o Voucher da Reserva com as Políticas, Termos e Condições por Whats…" at bounding box center [127, 127] width 83 height 4
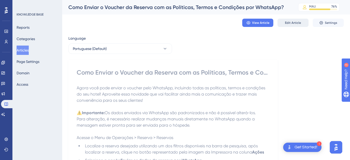
click at [293, 25] on button "Edit Article" at bounding box center [292, 23] width 31 height 8
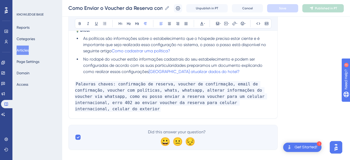
scroll to position [230, 0]
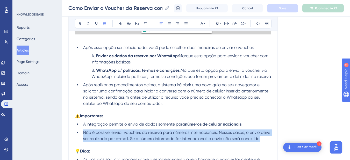
drag, startPoint x: 261, startPoint y: 140, endPoint x: 82, endPoint y: 134, distance: 179.4
click at [82, 134] on li "Não é possível enviar vouchers da reserva para números internacionais. Nesses c…" at bounding box center [176, 135] width 190 height 12
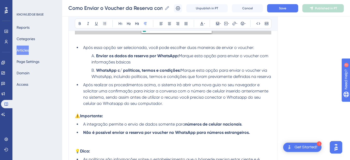
click at [213, 132] on strong "Não é possível enviar a reserva por voucher no WhatsApp para números estrangeir…" at bounding box center [166, 132] width 166 height 5
click at [225, 136] on p at bounding box center [173, 139] width 196 height 6
click at [221, 133] on strong "Não é possível enviar a reserva por voucher no WhatsApp para números estrangeir…" at bounding box center [166, 132] width 166 height 5
click at [225, 133] on strong "Não é possível enviar a reserva por voucher no WhatsApp para números/ celular e…" at bounding box center [174, 132] width 183 height 5
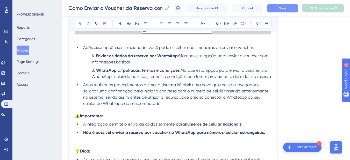
click at [283, 8] on span "Save" at bounding box center [282, 8] width 7 height 4
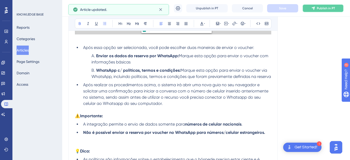
click at [315, 9] on icon at bounding box center [313, 8] width 4 height 4
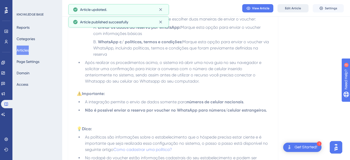
click at [298, 7] on span "Edit Article" at bounding box center [293, 8] width 16 height 4
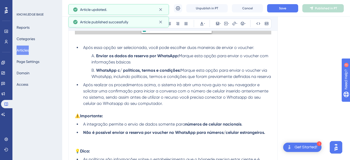
click at [127, 133] on strong "Não é possível enviar a reserva por voucher no WhatsApp para números/celular es…" at bounding box center [174, 132] width 182 height 5
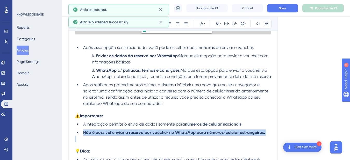
click at [127, 133] on strong "Não é possível enviar a reserva por voucher no WhatsApp para números/celular es…" at bounding box center [174, 132] width 182 height 5
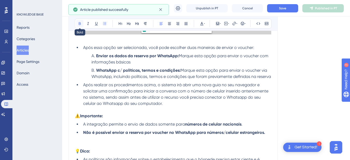
click at [78, 27] on button at bounding box center [79, 23] width 7 height 7
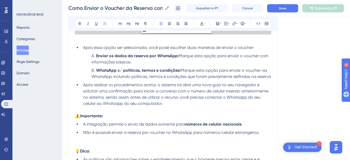
click at [114, 132] on span "Não é possível enviar a reserva por voucher no WhatsApp para números/celular es…" at bounding box center [171, 132] width 176 height 5
click at [293, 6] on button "Save" at bounding box center [282, 8] width 31 height 8
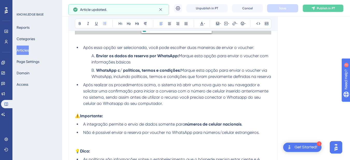
click at [322, 10] on span "Publish in PT" at bounding box center [325, 8] width 18 height 4
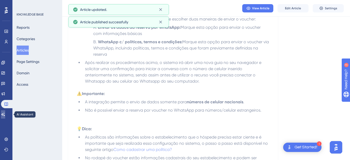
click at [5, 114] on icon at bounding box center [3, 114] width 4 height 4
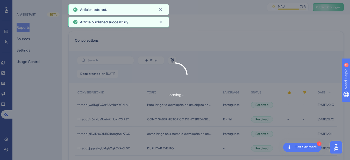
click at [333, 6] on div "Loading..." at bounding box center [175, 80] width 350 height 160
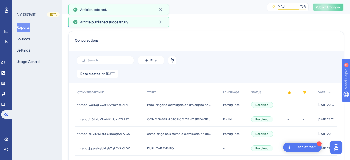
click at [332, 7] on span "Publish Changes" at bounding box center [327, 7] width 25 height 4
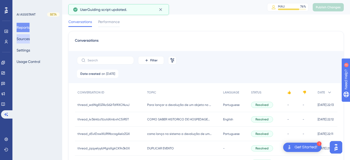
click at [28, 39] on button "Sources" at bounding box center [23, 38] width 13 height 9
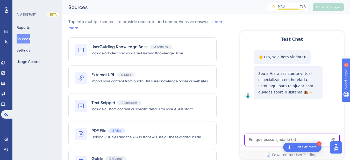
click at [270, 135] on textarea "AI Assistant Text Input" at bounding box center [291, 140] width 95 height 12
paste textarea "Como eu posso enviar a reserva para um celular internacional?"
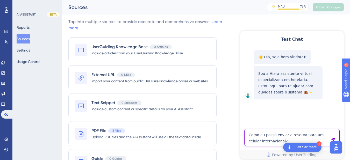
type textarea "Como eu posso enviar a reserva para um celular internacional?"
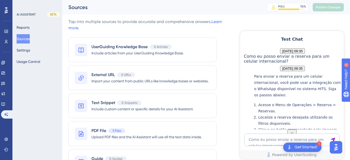
scroll to position [174, 0]
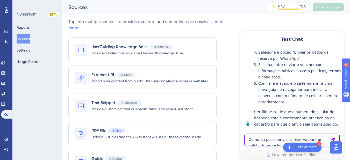
click at [269, 141] on textarea "Como eu posso enviar a reserva para um celular internacional?" at bounding box center [291, 140] width 95 height 12
paste textarea "como inserir meu extrato bancario no contas a pagar para a partir dele conciliar"
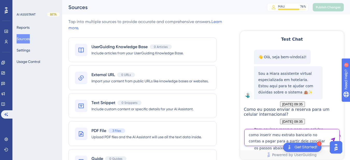
type textarea "como inserir meu extrato bancario no contas a pagar para a partir dele concilia…"
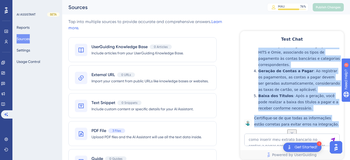
scroll to position [280, 0]
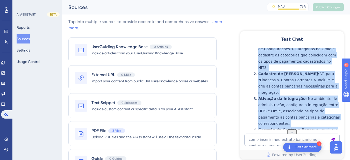
drag, startPoint x: 332, startPoint y: 121, endPoint x: 256, endPoint y: 86, distance: 83.5
click at [256, 86] on div "Para inserir seu extrato bancário no contas a pagar e conciliar na Omie, você d…" at bounding box center [297, 101] width 87 height 169
copy div "Para inserir seu extrato bancário no contas a pagar e conciliar na Omie, você d…"
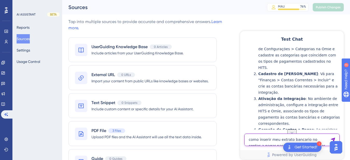
click at [273, 145] on textarea "como inserir meu extrato bancario no contas a pagar para a partir dele concilia…" at bounding box center [291, 140] width 95 height 12
paste textarea "como converter em creditO PARA EMPRESA"
type textarea "como converter em creditO PARA EMPRESA"
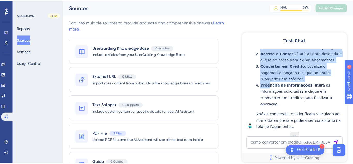
scroll to position [578, 0]
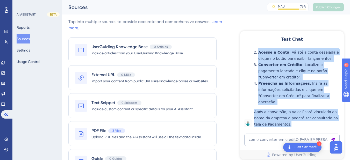
drag, startPoint x: 258, startPoint y: 68, endPoint x: 295, endPoint y: 121, distance: 64.7
click at [295, 121] on div "Para converter saldo da conta em crédito para uma empresa, siga os passos abaix…" at bounding box center [297, 67] width 87 height 119
copy div "Para converter saldo da conta em crédito para uma empresa, siga os passos abaix…"
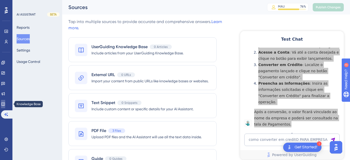
drag, startPoint x: 6, startPoint y: 104, endPoint x: 352, endPoint y: 12, distance: 357.9
click at [5, 104] on icon at bounding box center [3, 104] width 4 height 4
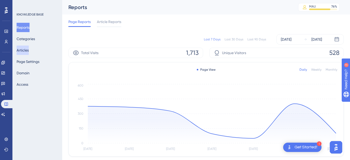
click at [29, 48] on button "Articles" at bounding box center [23, 50] width 12 height 9
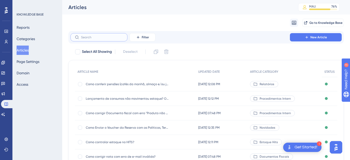
click at [103, 37] on input "text" at bounding box center [102, 37] width 42 height 4
paste input "Como exportar/ realizar download de XML de NFC-e ?"
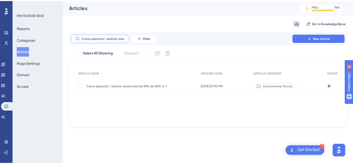
scroll to position [0, 36]
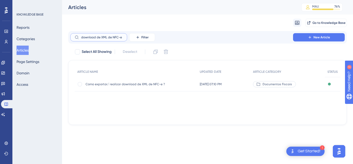
type input "Como exportar/ realizar download de XML de NFC-e ?"
click at [114, 87] on div "Como exportar/ realizar download de XML de NFC-e ? Como exportar/ realizar down…" at bounding box center [127, 84] width 83 height 14
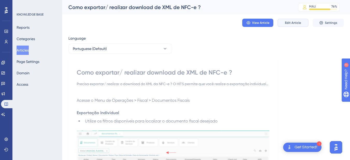
click at [291, 23] on span "Edit Article" at bounding box center [293, 23] width 16 height 4
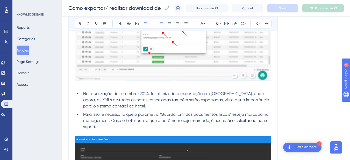
scroll to position [691, 0]
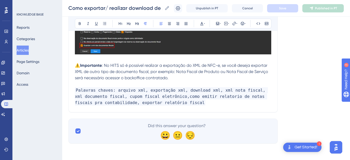
click at [190, 104] on p "Palavras chaves: arquivo xml, exportação xml, download xml, xml nota fiscal, xm…" at bounding box center [173, 96] width 196 height 19
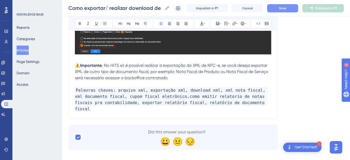
click at [286, 9] on span "Save" at bounding box center [282, 8] width 7 height 4
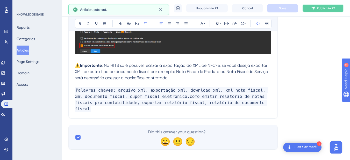
click at [321, 11] on button "Publish in PT" at bounding box center [322, 8] width 41 height 8
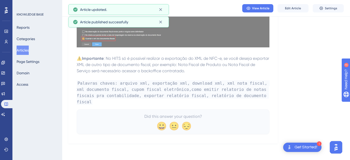
scroll to position [662, 0]
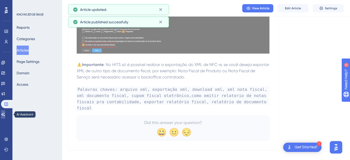
click at [5, 116] on icon at bounding box center [3, 114] width 4 height 4
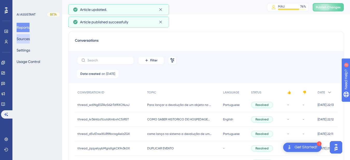
click at [30, 40] on button "Sources" at bounding box center [23, 38] width 13 height 9
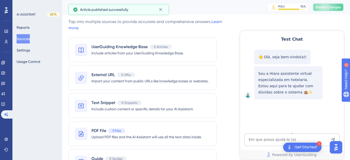
click at [332, 6] on span "Publish Changes" at bounding box center [327, 7] width 25 height 4
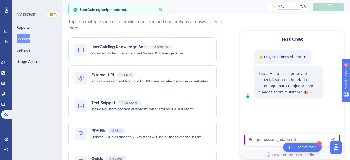
click at [257, 143] on textarea "AI Assistant Text Input" at bounding box center [291, 140] width 95 height 12
paste textarea "como emitir relatorio de notas fiscais pra contabilidade"
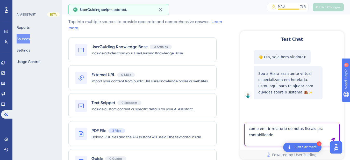
type textarea "como emitir relatorio de notas fiscais pra contabilidade"
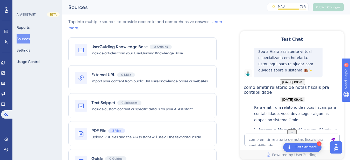
scroll to position [143, 0]
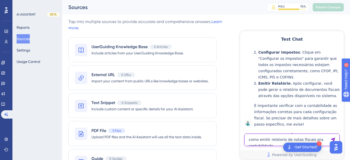
click at [273, 142] on textarea "como emitir relatorio de notas fiscais pra contabilidade" at bounding box center [291, 140] width 95 height 12
paste textarea "como emitir relatorio de notas fiscais pra contabilidade"
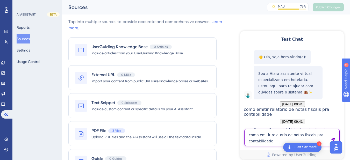
type textarea "como emitir relatorio de notas fiscais pra contabilidade"
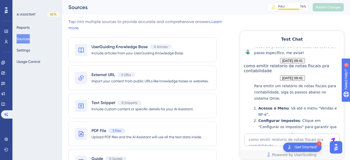
scroll to position [320, 0]
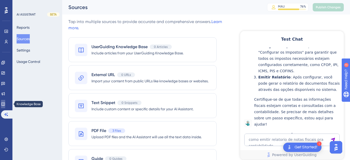
click at [5, 102] on link at bounding box center [3, 104] width 4 height 8
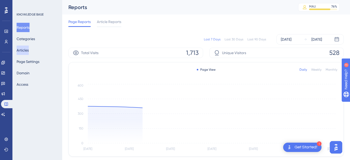
click at [29, 46] on button "Articles" at bounding box center [23, 50] width 12 height 9
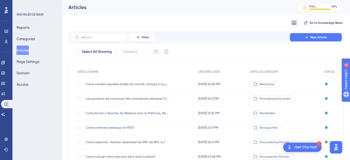
click at [130, 143] on span "Como exportar/ realizar download de XML de NFC-e ?" at bounding box center [127, 142] width 83 height 4
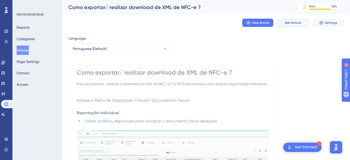
click at [283, 24] on button "Edit Article" at bounding box center [292, 23] width 31 height 8
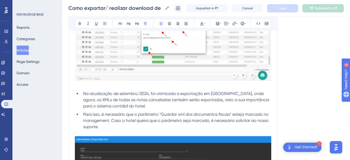
scroll to position [691, 0]
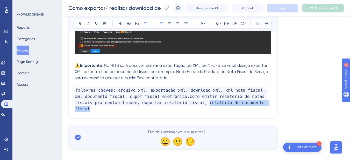
drag, startPoint x: 247, startPoint y: 104, endPoint x: 169, endPoint y: 104, distance: 77.1
click at [169, 104] on p "Palavras chaves: arquivo xml, exportação xml, download xml, xml nota fiscal, xm…" at bounding box center [173, 99] width 196 height 25
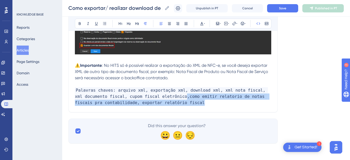
drag, startPoint x: 179, startPoint y: 103, endPoint x: 169, endPoint y: 97, distance: 10.9
click at [169, 97] on p "Palavras chaves: arquivo xml, exportação xml, download xml, xml nota fiscal, xm…" at bounding box center [173, 96] width 196 height 19
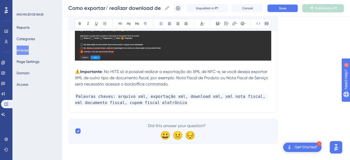
click at [286, 10] on span "Save" at bounding box center [282, 8] width 7 height 4
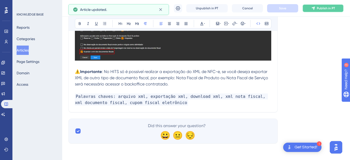
click at [321, 9] on span "Publish in PT" at bounding box center [325, 8] width 18 height 4
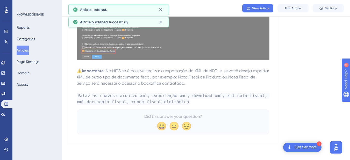
scroll to position [656, 0]
click at [5, 112] on link at bounding box center [3, 114] width 4 height 8
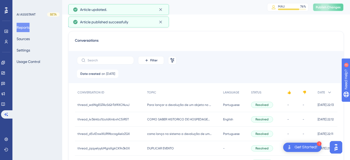
click at [339, 9] on span "Publish Changes" at bounding box center [327, 7] width 25 height 4
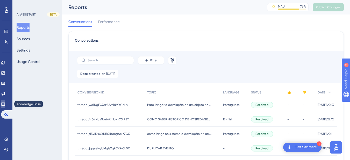
click at [4, 105] on link at bounding box center [3, 104] width 4 height 8
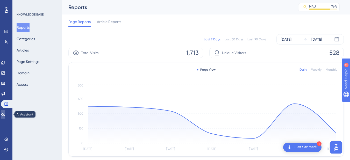
click at [5, 116] on icon at bounding box center [3, 114] width 4 height 4
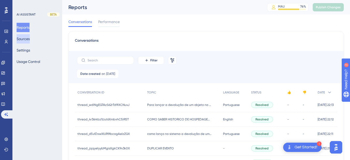
click at [26, 39] on button "Sources" at bounding box center [23, 38] width 13 height 9
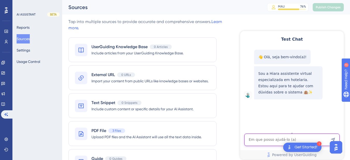
click at [271, 140] on textarea "AI Assistant Text Input" at bounding box center [291, 140] width 95 height 12
paste textarea "[PERSON_NAME] como eu faço para atualizar o estoque"
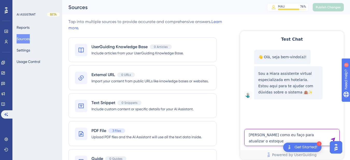
type textarea "[PERSON_NAME] como eu faço para atualizar o estoque"
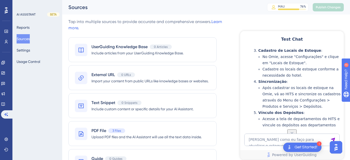
scroll to position [224, 0]
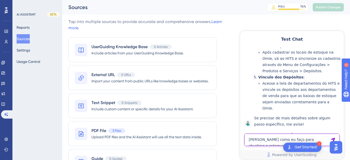
click at [256, 139] on textarea "[PERSON_NAME] como eu faço para atualizar o estoque" at bounding box center [291, 140] width 95 height 12
paste textarea "relatorio no show"
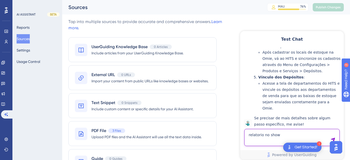
type textarea "relatorio no show"
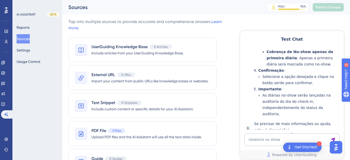
scroll to position [481, 0]
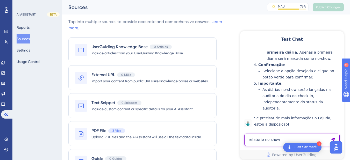
click at [275, 138] on textarea "relatorio no show" at bounding box center [291, 140] width 95 height 12
paste textarea "NO SHOW AONDE APARECE"
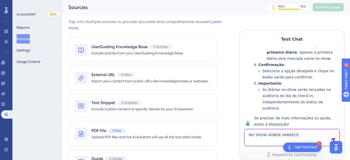
type textarea "NO SHOW AONDE APARECE"
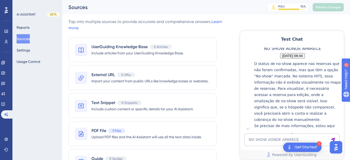
scroll to position [608, 0]
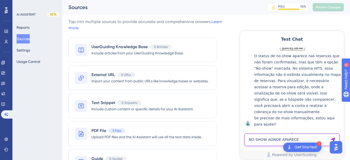
click at [276, 143] on textarea "NO SHOW AONDE APARECE" at bounding box center [291, 140] width 95 height 12
paste textarea "Como ver se uma reserva foi no show?"
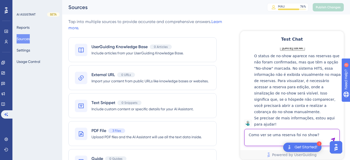
type textarea "Como ver se uma reserva foi no show?"
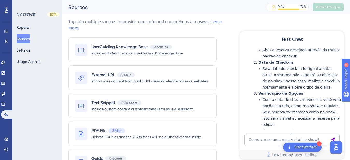
scroll to position [822, 0]
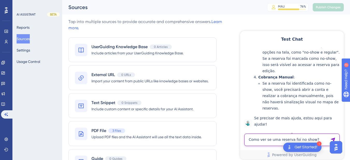
click at [271, 139] on textarea "Como ver se uma reserva foi no show?" at bounding box center [291, 140] width 95 height 12
paste textarea "A agencia está no telefone, quer saber se a reserva foi no show. tenho 5 segund…"
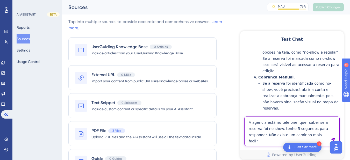
type textarea "A agencia está no telefone, quer saber se a reserva foi no show. tenho 5 segund…"
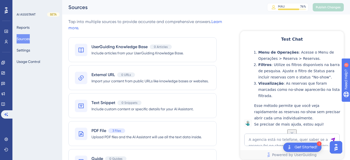
scroll to position [993, 0]
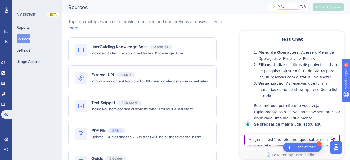
click at [273, 144] on textarea "A agencia está no telefone, quer saber se a reserva foi no show. tenho 5 segund…" at bounding box center [291, 140] width 95 height 12
paste textarea "Eu não quero marcar ou não marcar como no show. Eu quero omente saber se foi no…"
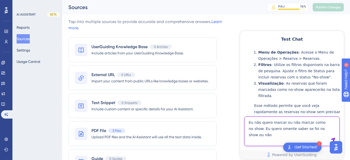
type textarea "Eu não quero marcar ou não marcar como no show. Eu quero omente saber se foi no…"
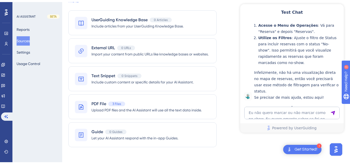
scroll to position [1151, 0]
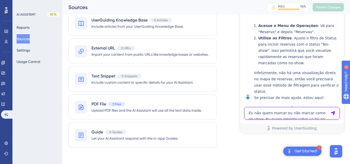
click at [274, 111] on textarea "Eu não quero marcar ou não marcar como no show. Eu quero omente saber se foi no…" at bounding box center [291, 113] width 95 height 12
paste textarea "Jura? Não tem um jeito mais fácil?"
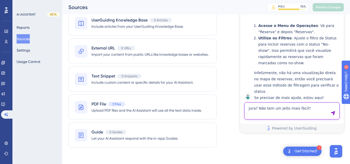
type textarea "Jura? Não tem um jeito mais fácil?"
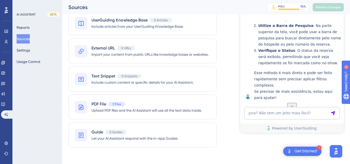
scroll to position [1188, 0]
drag, startPoint x: 26, startPoint y: 26, endPoint x: 128, endPoint y: 59, distance: 106.9
click at [26, 26] on button "Reports" at bounding box center [23, 27] width 13 height 9
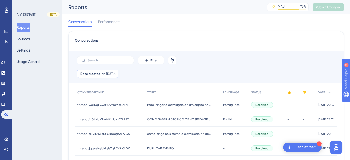
click at [114, 75] on span "05 Sep, 2025" at bounding box center [110, 74] width 9 height 4
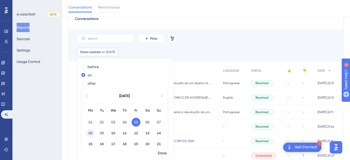
click at [90, 133] on button "08" at bounding box center [90, 133] width 9 height 9
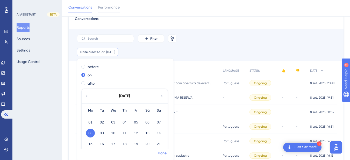
click at [160, 152] on span "Done" at bounding box center [162, 153] width 9 height 6
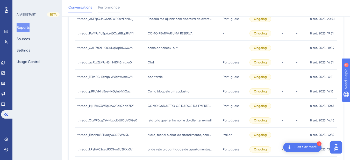
scroll to position [0, 0]
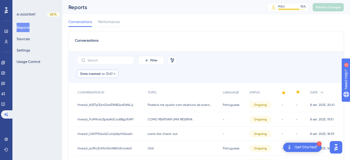
click at [104, 71] on div "Date created on 08 Sep, 2025 08 Sep, 2025 Remove" at bounding box center [97, 74] width 41 height 8
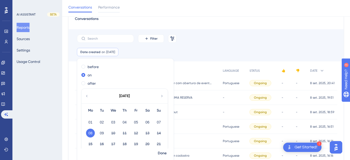
scroll to position [84, 0]
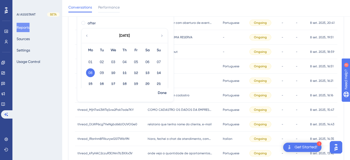
click at [69, 89] on div "Conversations Filter Remove Filters Date created on 08 Sep, 2025 08 Sep, 2025 R…" at bounding box center [205, 138] width 275 height 379
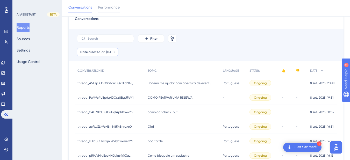
click at [100, 49] on div "Date created on 08 Sep, 2025 08 Sep, 2025 Remove" at bounding box center [97, 52] width 41 height 8
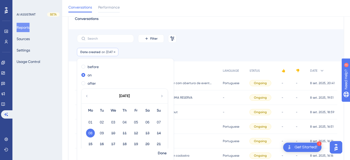
scroll to position [26, 0]
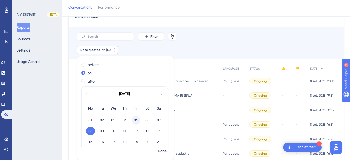
click at [136, 120] on button "05" at bounding box center [135, 120] width 9 height 9
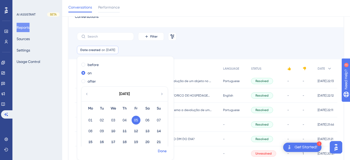
click at [160, 150] on span "Done" at bounding box center [162, 151] width 9 height 6
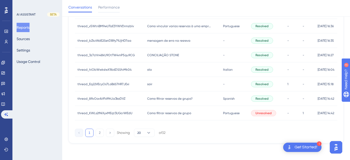
scroll to position [0, 0]
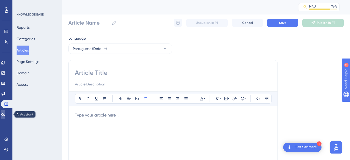
click at [5, 114] on icon at bounding box center [3, 114] width 4 height 4
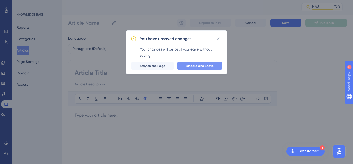
click at [202, 67] on span "Discard and Leave" at bounding box center [200, 66] width 28 height 4
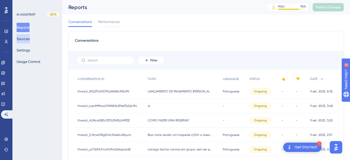
click at [28, 39] on button "Sources" at bounding box center [23, 38] width 13 height 9
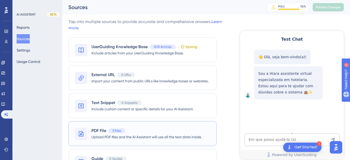
click at [103, 128] on span "PDF File" at bounding box center [98, 131] width 15 height 6
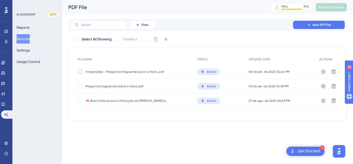
click at [79, 73] on div at bounding box center [80, 72] width 4 height 4
checkbox input "true"
click at [155, 40] on icon at bounding box center [155, 39] width 5 height 5
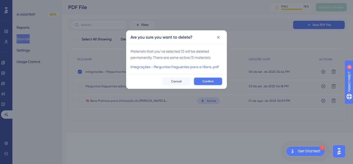
click at [207, 83] on span "Confirm" at bounding box center [208, 81] width 11 height 4
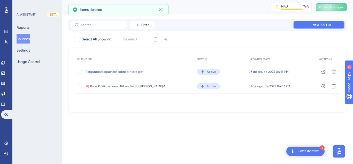
click at [310, 24] on icon at bounding box center [309, 25] width 4 height 4
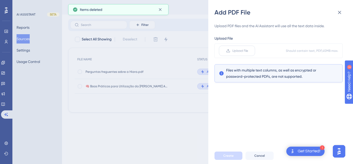
click at [240, 50] on span "Upload File" at bounding box center [241, 51] width 16 height 4
click at [248, 51] on input "Upload File" at bounding box center [248, 51] width 0 height 0
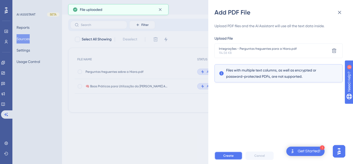
click at [226, 158] on button "Create" at bounding box center [229, 155] width 28 height 8
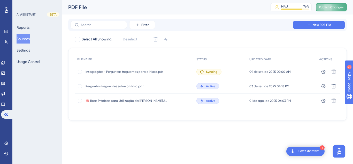
click at [322, 10] on button "Publish Changes" at bounding box center [331, 7] width 31 height 8
click at [324, 85] on icon at bounding box center [323, 86] width 5 height 5
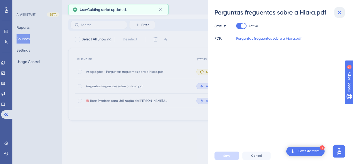
click at [341, 11] on icon at bounding box center [339, 12] width 3 height 3
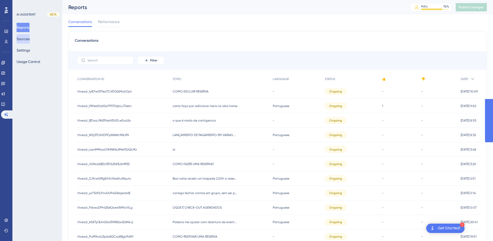
click at [28, 39] on button "Sources" at bounding box center [23, 38] width 13 height 9
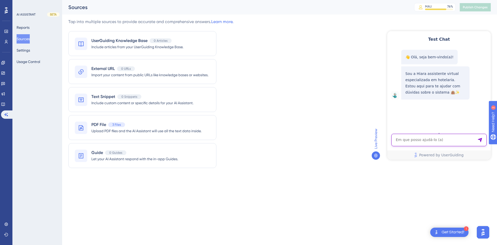
click at [417, 139] on textarea "AI Assistant Text Input" at bounding box center [438, 140] width 95 height 12
paste textarea "[PERSON_NAME] como eu faço para atualizar o estoque"
type textarea "[PERSON_NAME] como eu faço para atualizar o estoque"
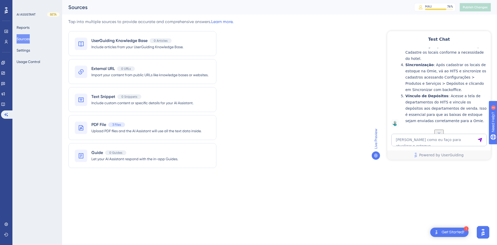
scroll to position [205, 0]
drag, startPoint x: 490, startPoint y: 82, endPoint x: 409, endPoint y: 33, distance: 94.2
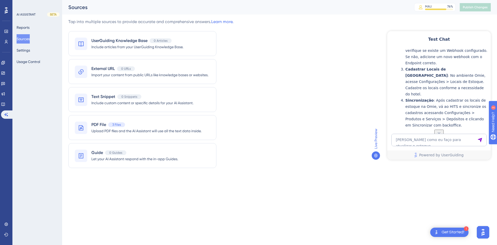
scroll to position [84, 0]
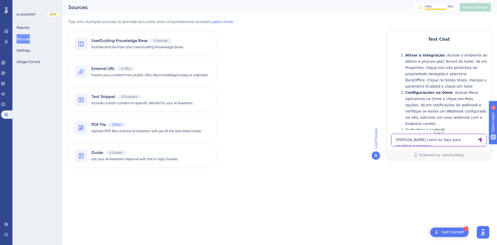
click at [416, 137] on textarea "[PERSON_NAME] como eu faço para atualizar o estoque" at bounding box center [438, 140] width 95 height 12
type textarea "no hits"
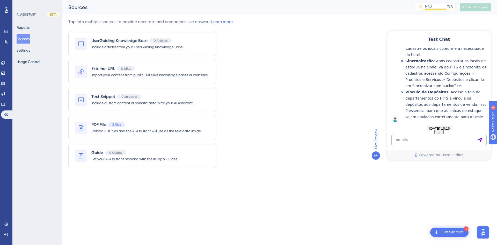
scroll to position [0, 0]
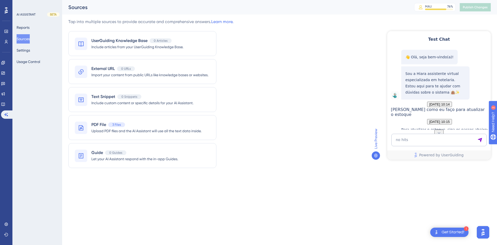
click at [480, 234] on img "Open AI Assistant Launcher" at bounding box center [482, 231] width 9 height 9
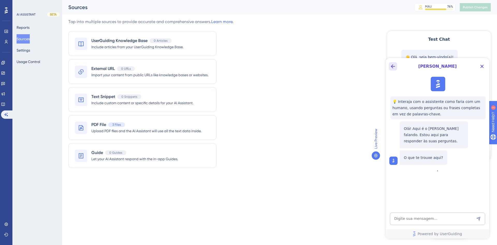
click at [393, 63] on icon "Back Button" at bounding box center [393, 66] width 6 height 6
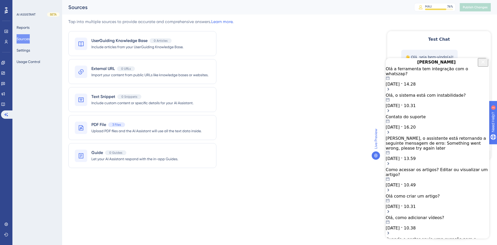
click at [484, 65] on icon "Close Button" at bounding box center [483, 62] width 6 height 6
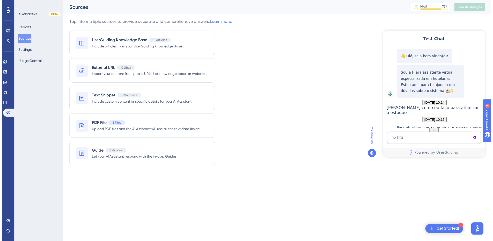
scroll to position [302, 0]
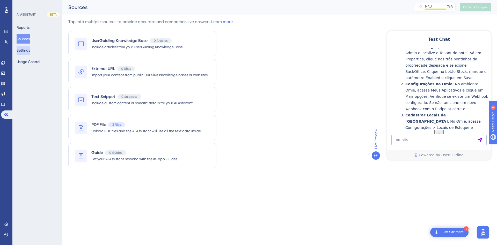
click at [24, 50] on button "Settings" at bounding box center [23, 50] width 13 height 9
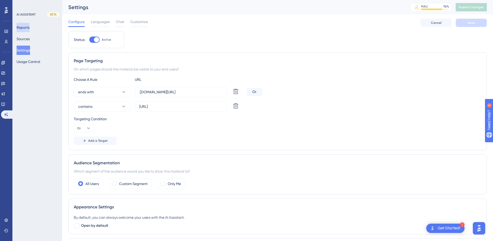
click at [29, 27] on button "Reports" at bounding box center [23, 27] width 13 height 9
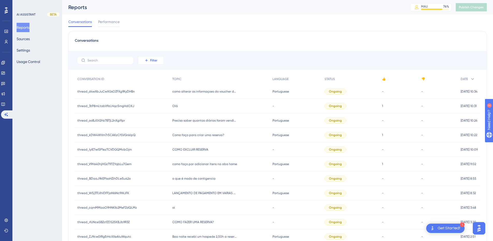
click at [152, 59] on span "Filter" at bounding box center [153, 60] width 7 height 4
click at [159, 140] on span "Date Created" at bounding box center [155, 137] width 21 height 6
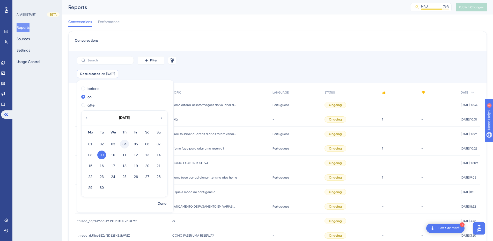
click at [121, 143] on button "04" at bounding box center [124, 143] width 9 height 9
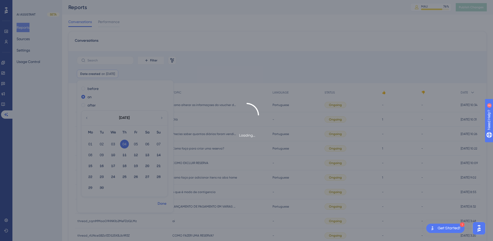
click at [160, 204] on span "Done" at bounding box center [162, 203] width 9 height 6
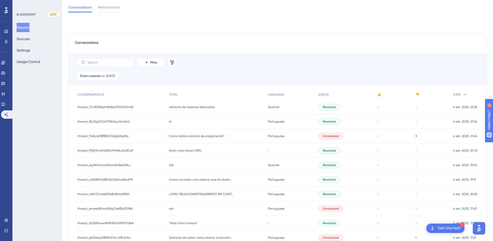
scroll to position [186, 0]
